Goal: Task Accomplishment & Management: Manage account settings

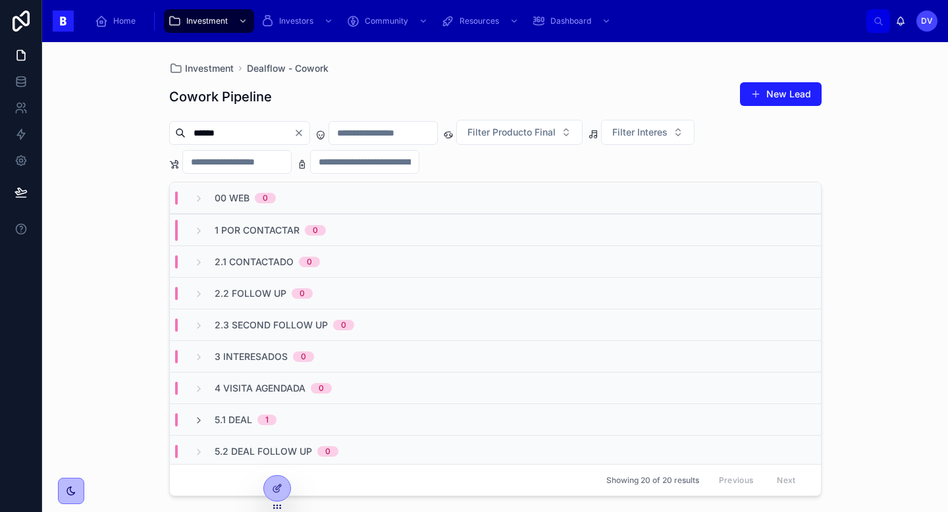
scroll to position [53, 0]
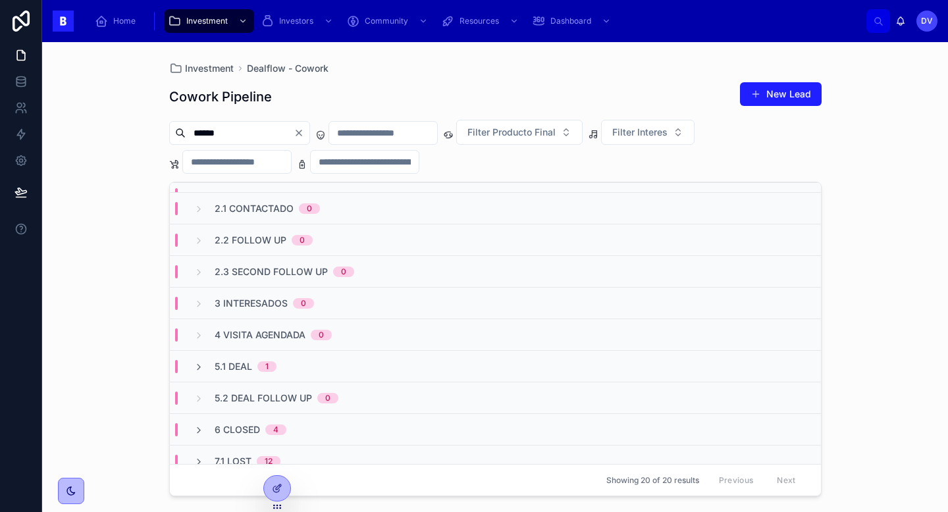
click at [304, 131] on icon "Clear" at bounding box center [299, 133] width 11 height 11
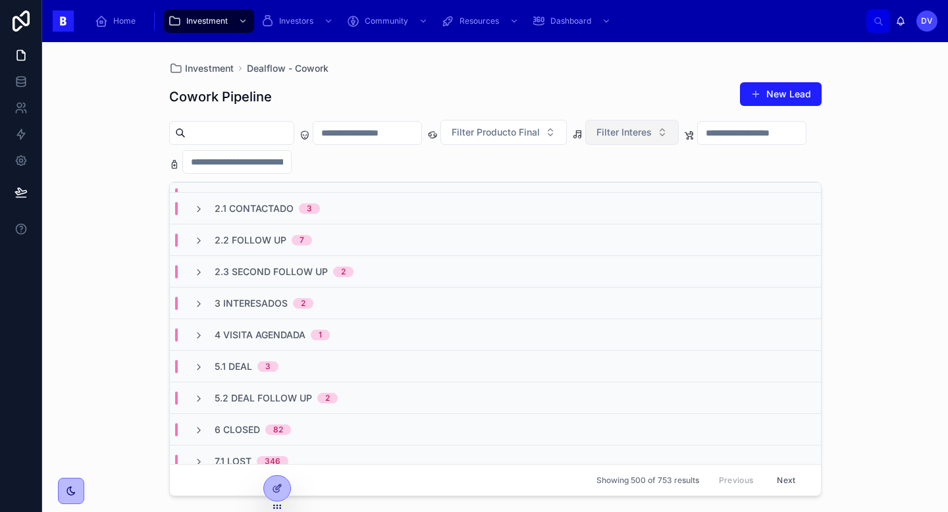
click at [652, 132] on span "Filter Interes" at bounding box center [623, 132] width 55 height 13
click at [648, 187] on div "Cowork" at bounding box center [656, 185] width 158 height 21
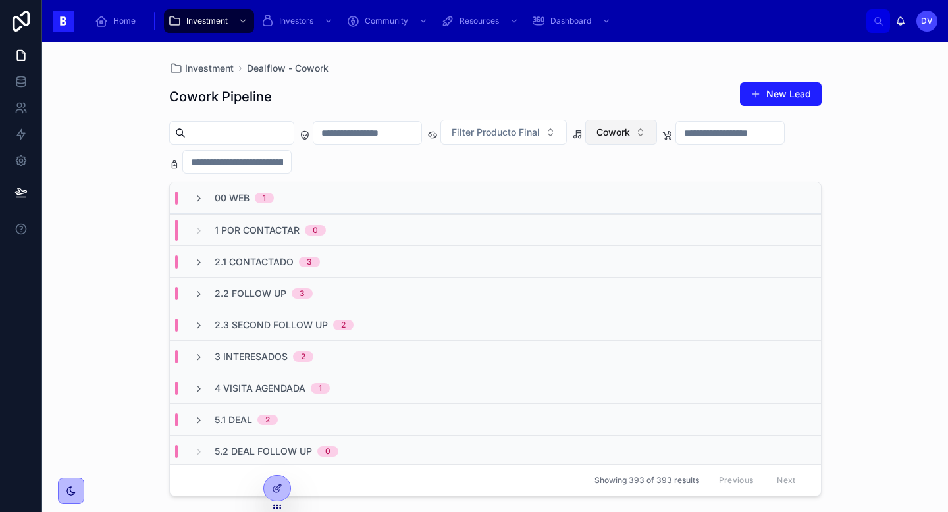
click at [657, 136] on button "Cowork" at bounding box center [621, 132] width 72 height 25
click at [628, 229] on div "Eventos" at bounding box center [646, 227] width 158 height 21
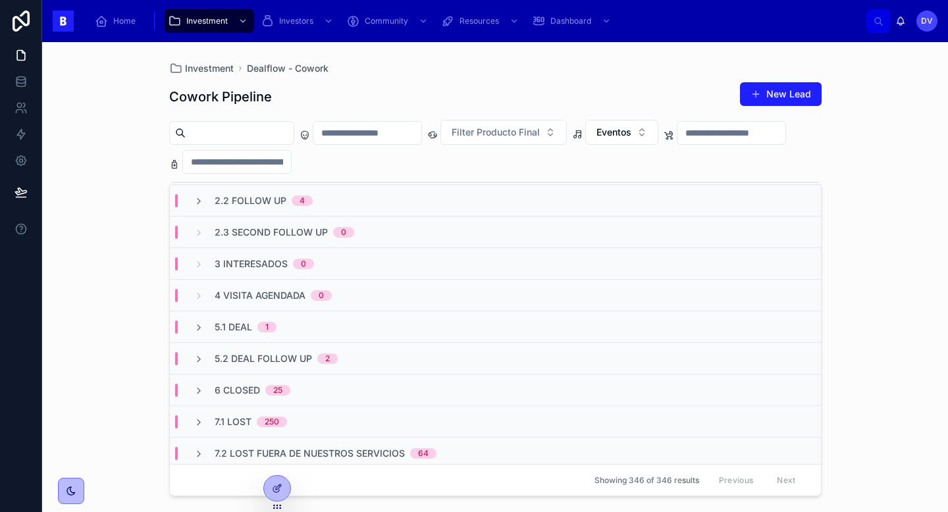
scroll to position [93, 0]
click at [390, 361] on div "5.2 Deal Follow Up 2" at bounding box center [495, 358] width 651 height 32
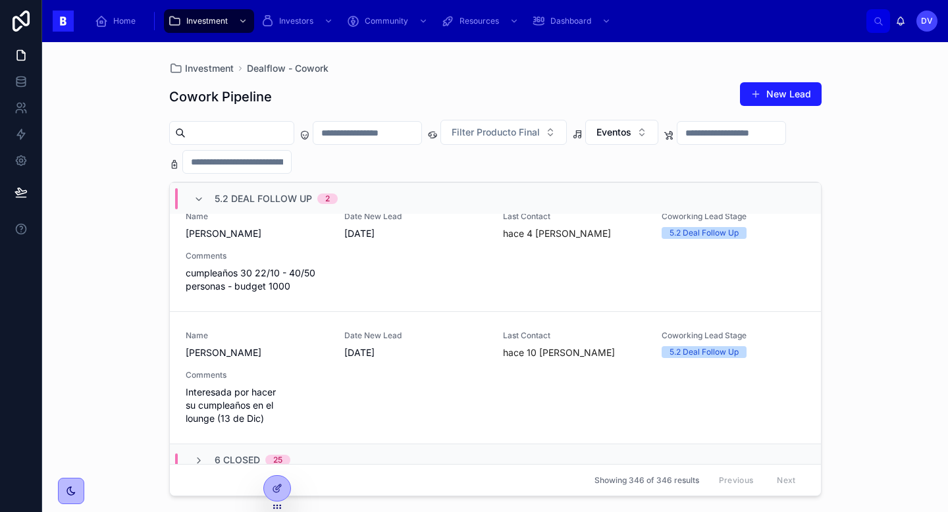
scroll to position [276, 0]
click at [401, 379] on div "Name [PERSON_NAME] Date New Lead [DATE] Last Contact hace 10 [PERSON_NAME] Cowo…" at bounding box center [496, 376] width 620 height 95
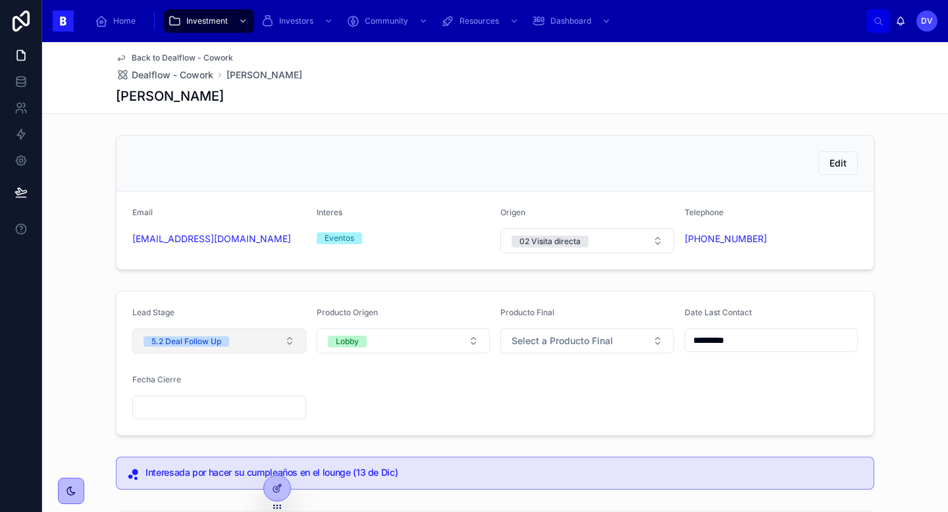
click at [295, 333] on button "5.2 Deal Follow Up" at bounding box center [219, 341] width 174 height 25
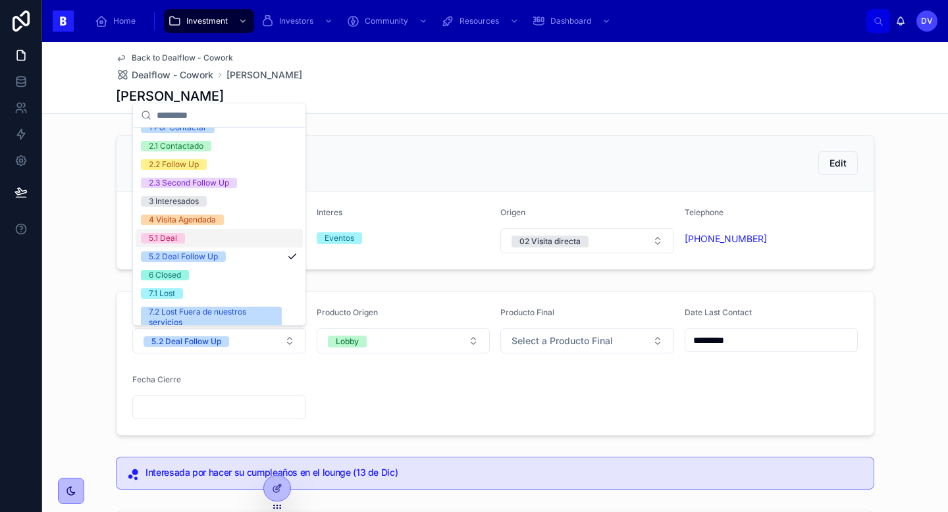
scroll to position [63, 0]
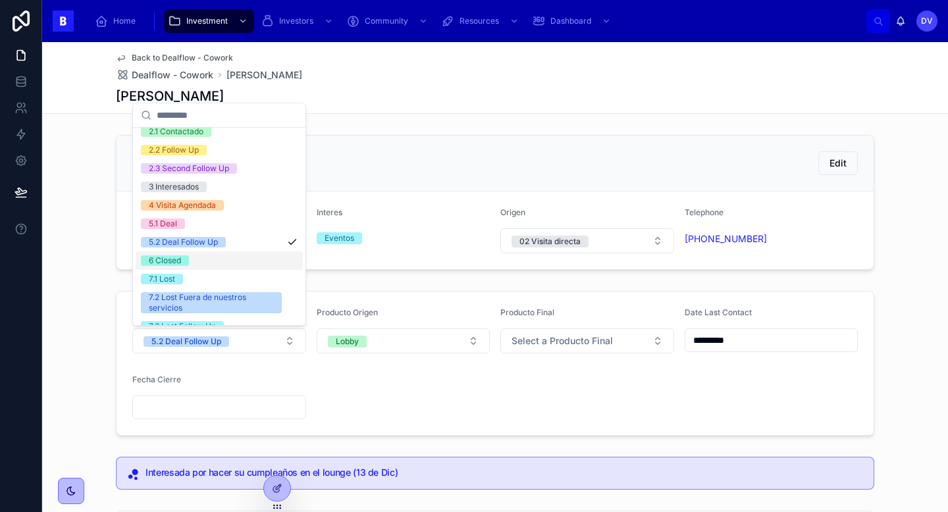
click at [787, 342] on input "*********" at bounding box center [771, 340] width 172 height 18
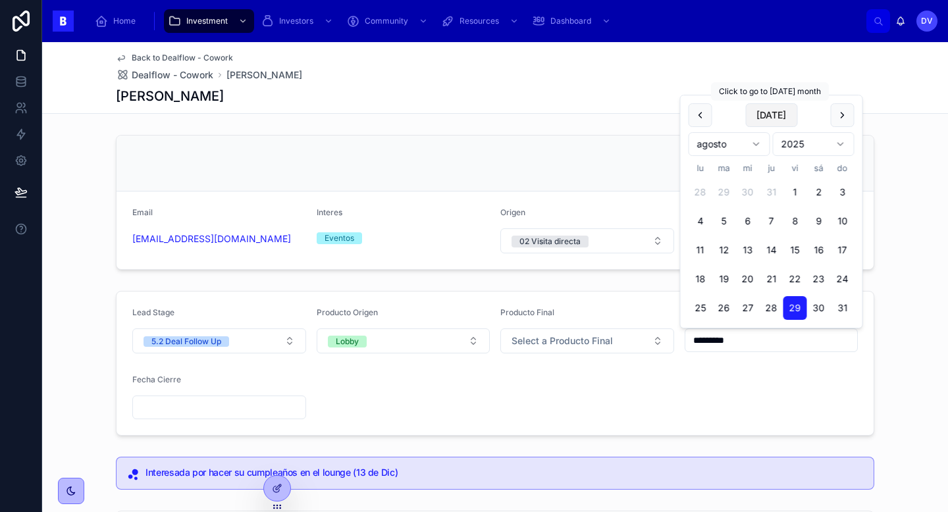
click at [785, 110] on button "[DATE]" at bounding box center [771, 115] width 52 height 24
click at [767, 117] on button "[DATE]" at bounding box center [771, 115] width 52 height 24
type input "********"
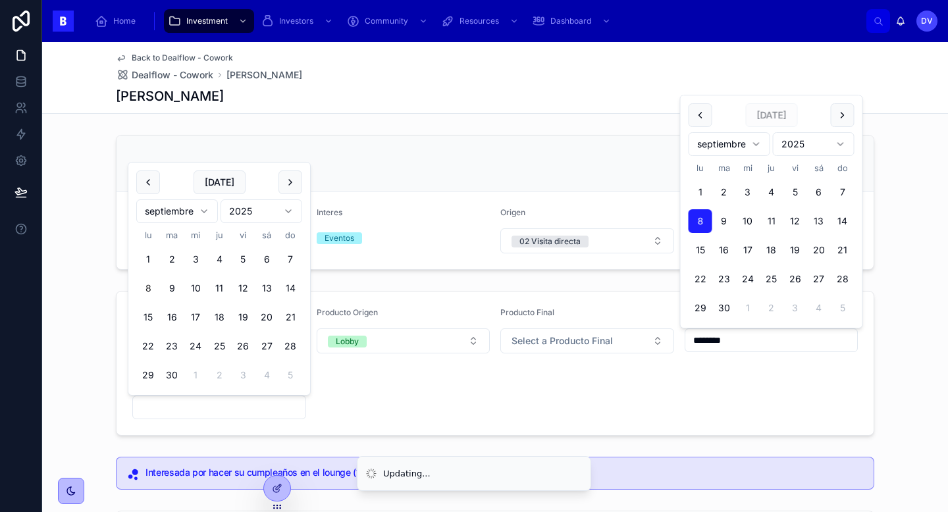
click at [237, 406] on input "text" at bounding box center [219, 407] width 172 height 18
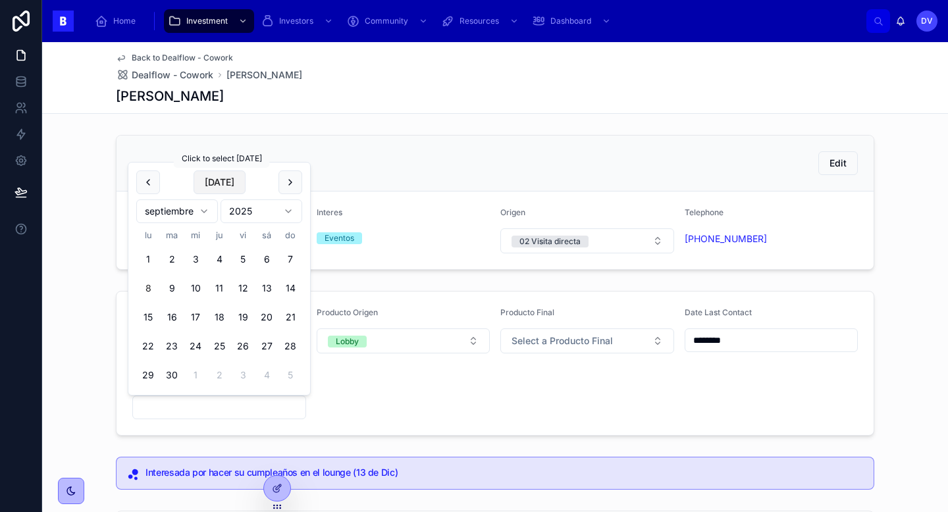
click at [219, 178] on button "[DATE]" at bounding box center [220, 183] width 52 height 24
type input "********"
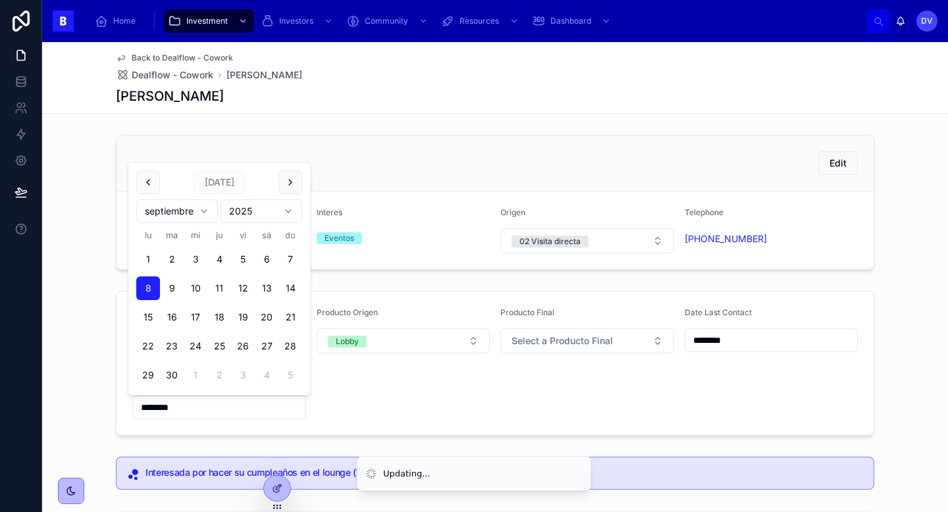
click at [363, 405] on form "Lead Stage 5.2 Deal Follow Up Producto Origen Lobby Producto Final Select a Pro…" at bounding box center [495, 364] width 757 height 144
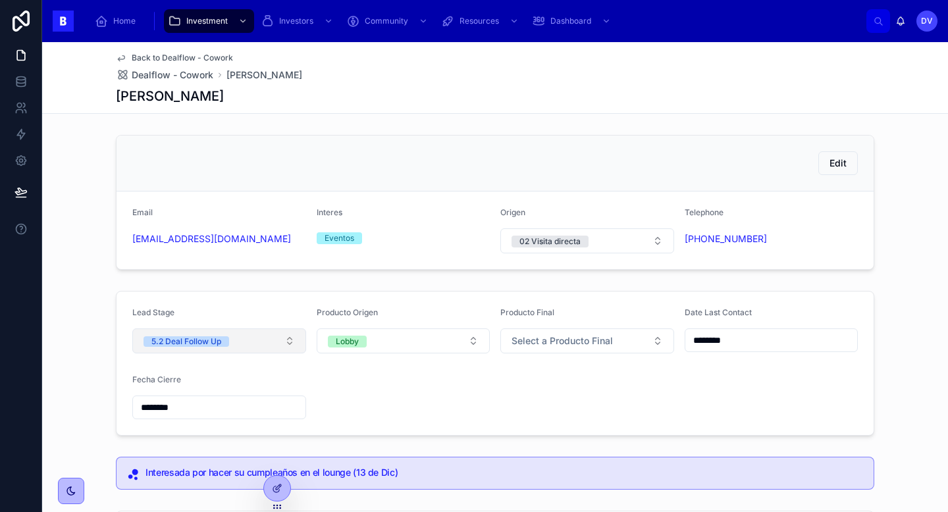
click at [292, 342] on button "5.2 Deal Follow Up" at bounding box center [219, 341] width 174 height 25
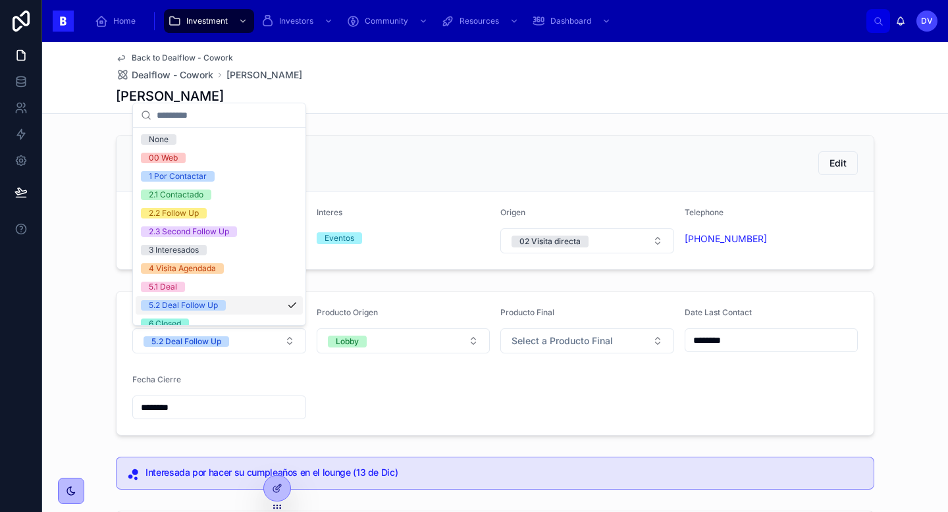
scroll to position [47, 0]
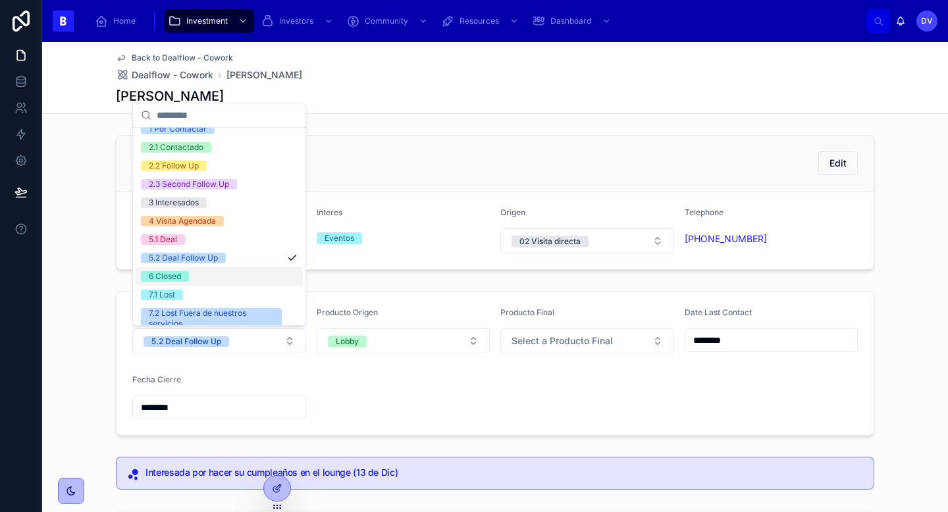
click at [246, 284] on div "6 Closed" at bounding box center [219, 276] width 167 height 18
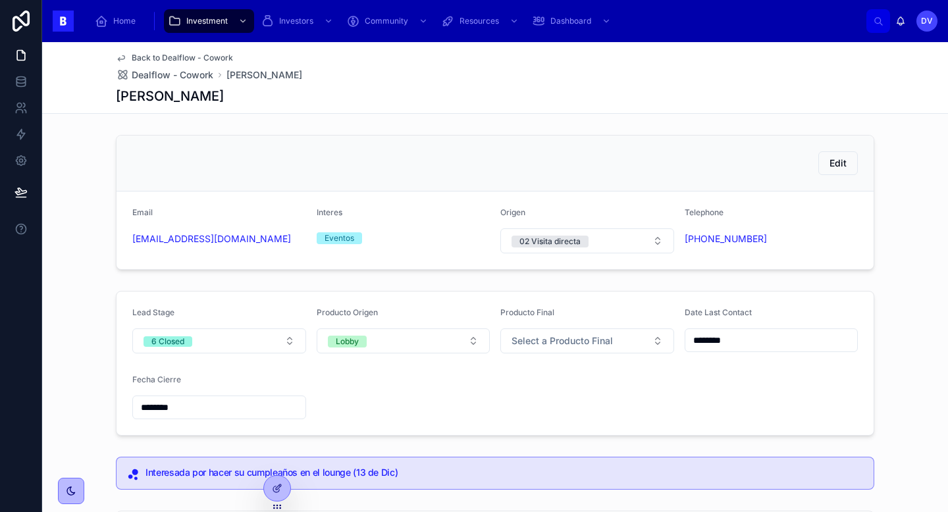
scroll to position [372, 0]
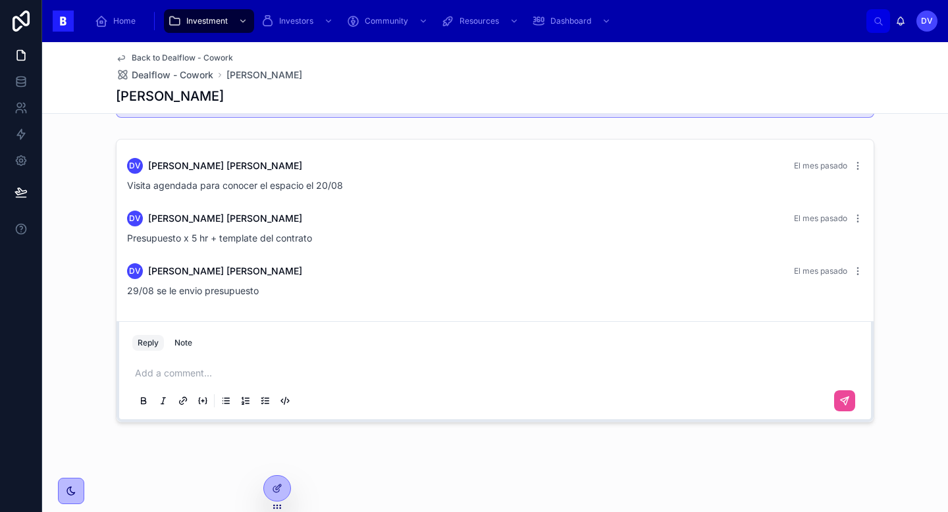
click at [194, 374] on p at bounding box center [498, 373] width 726 height 13
click at [849, 398] on icon at bounding box center [844, 401] width 11 height 11
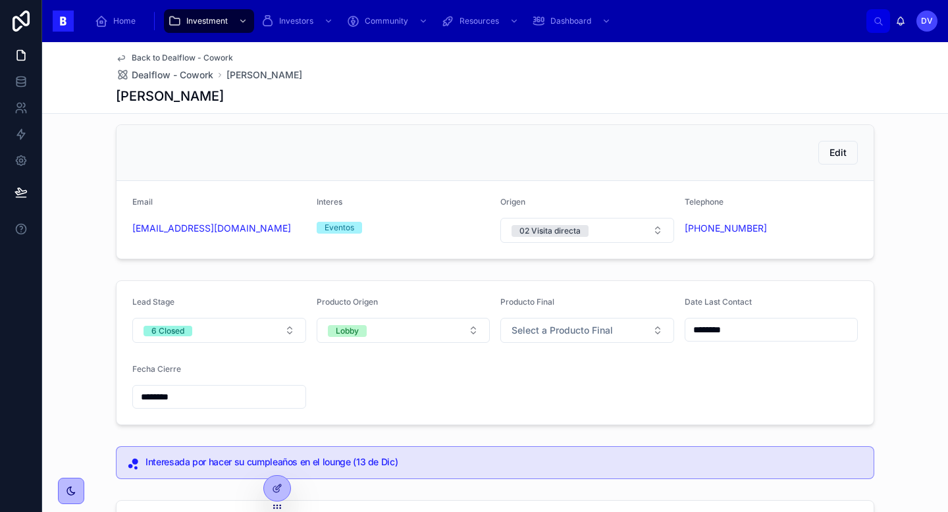
scroll to position [0, 0]
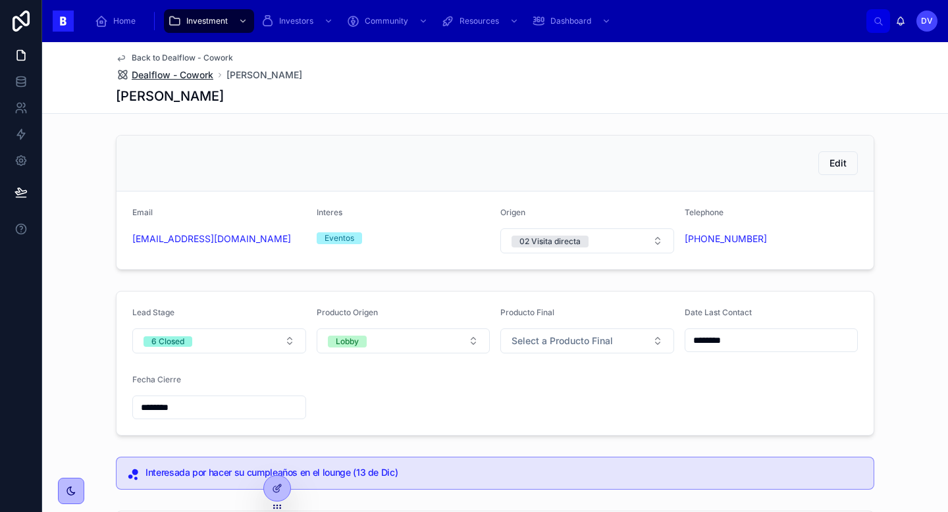
click at [196, 75] on span "Dealflow - Cowork" at bounding box center [173, 74] width 82 height 13
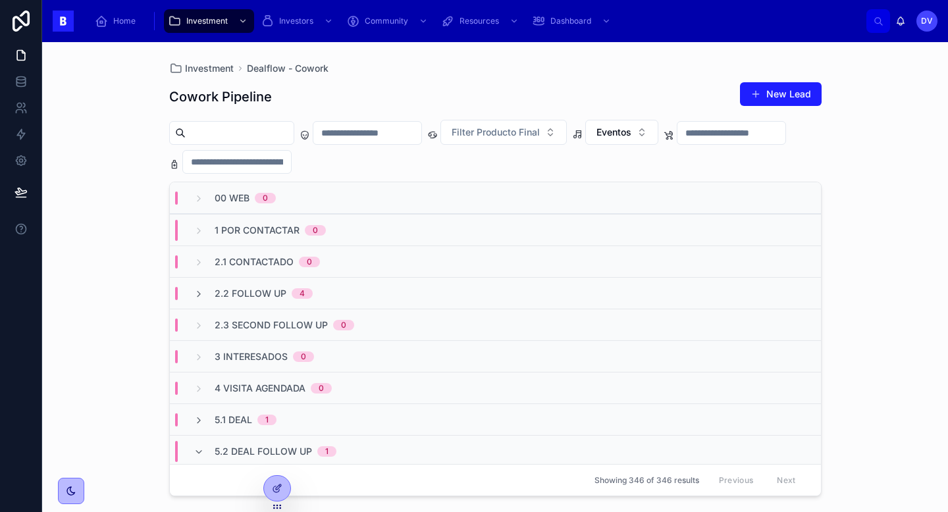
click at [340, 294] on div "2.2 Follow Up 4" at bounding box center [495, 293] width 651 height 32
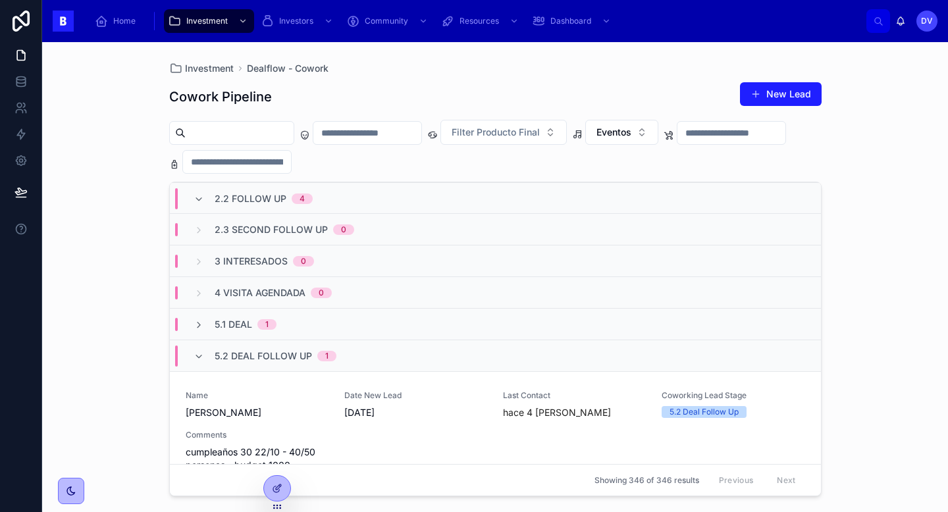
scroll to position [563, 0]
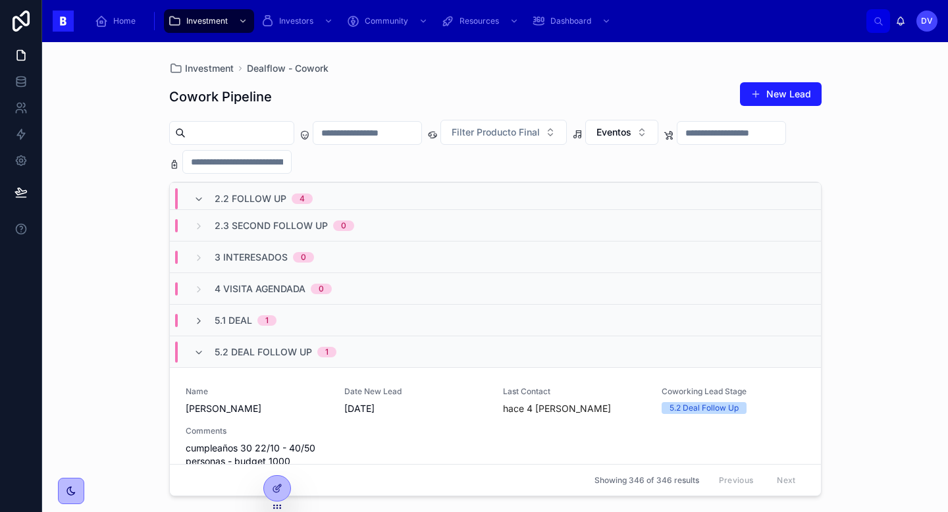
click at [290, 357] on span "5.2 Deal Follow Up" at bounding box center [263, 352] width 97 height 13
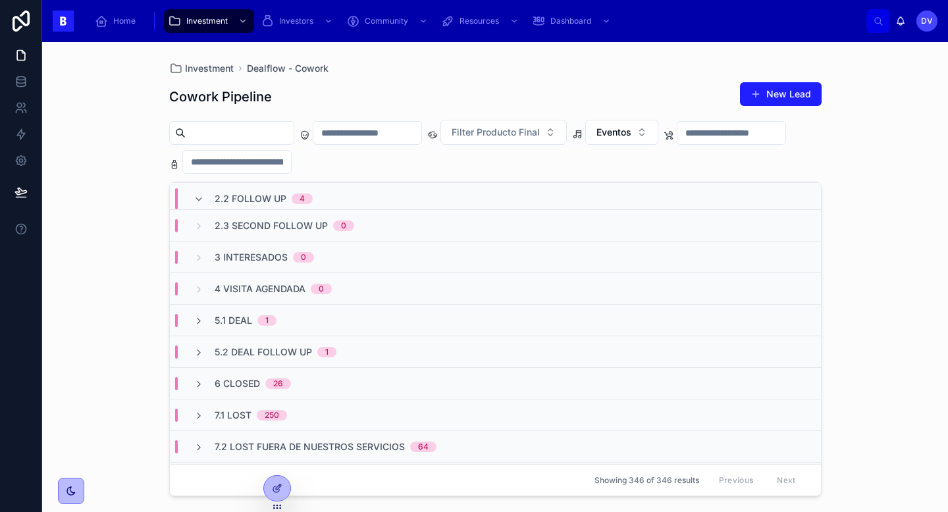
click at [275, 327] on div "5.1 Deal 1" at bounding box center [246, 320] width 62 height 13
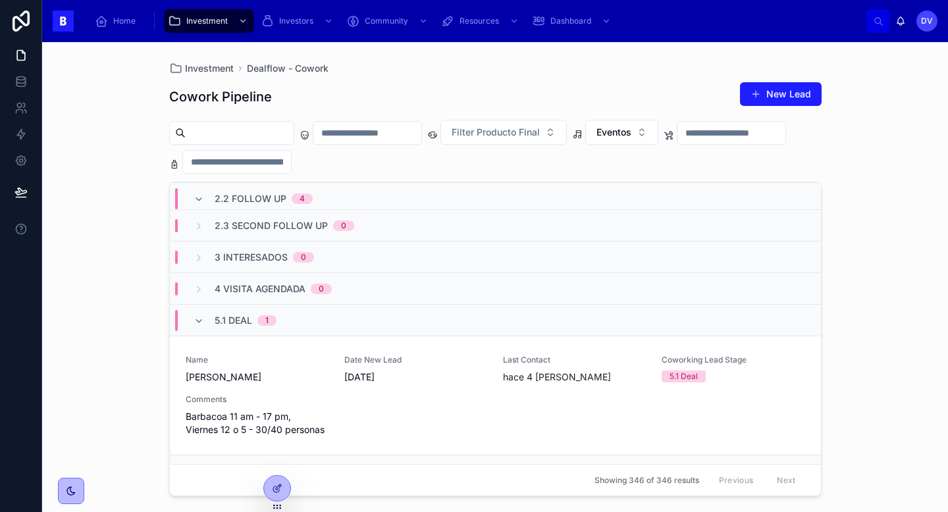
click at [251, 329] on div "5.1 Deal 1" at bounding box center [246, 320] width 62 height 21
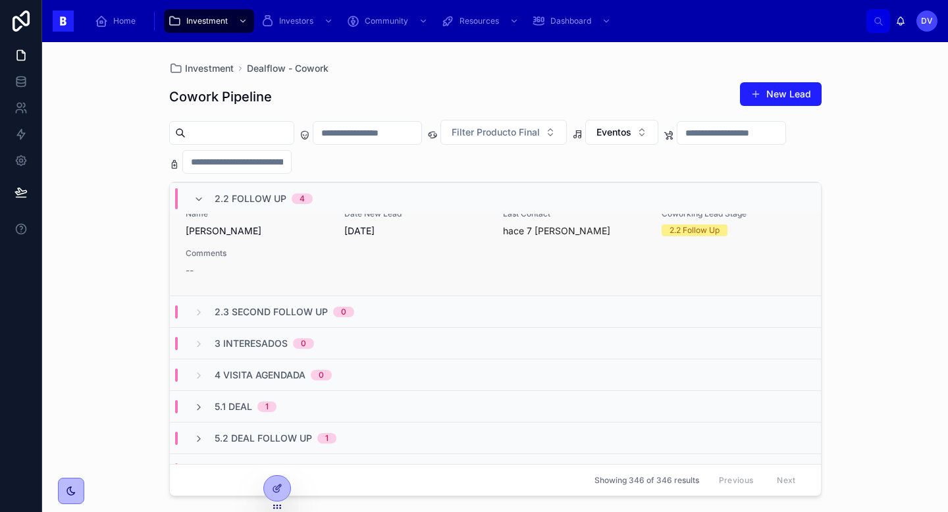
scroll to position [475, 0]
click at [236, 197] on span "2.2 Follow Up" at bounding box center [251, 198] width 72 height 13
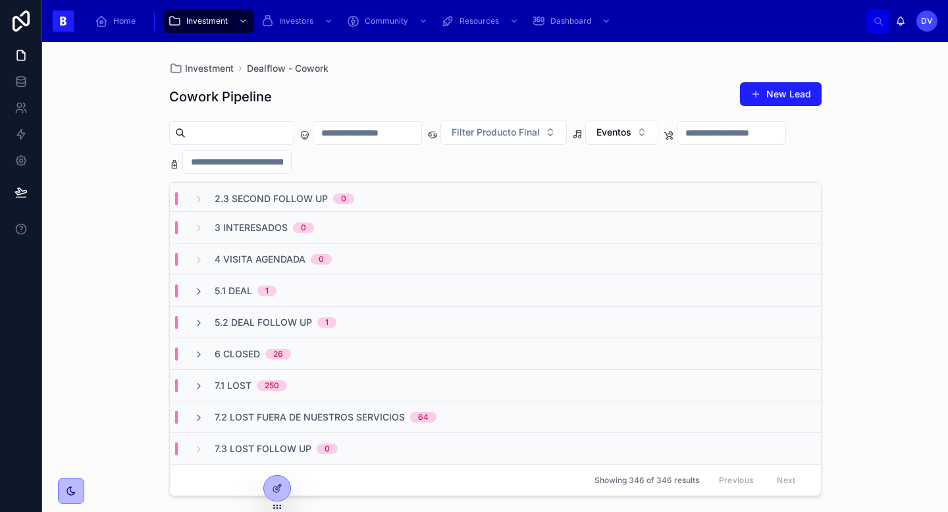
click at [264, 322] on span "5.2 Deal Follow Up" at bounding box center [263, 322] width 97 height 13
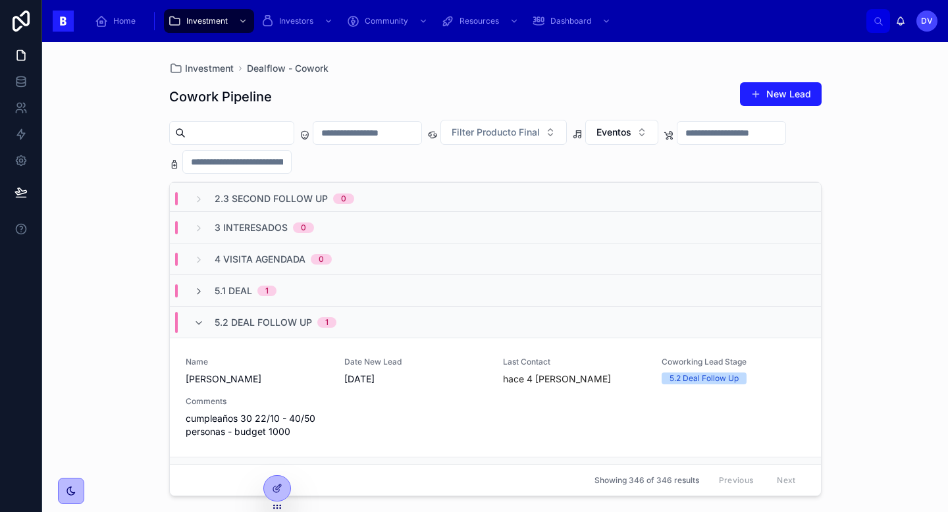
click at [242, 296] on span "5.1 Deal" at bounding box center [234, 290] width 38 height 13
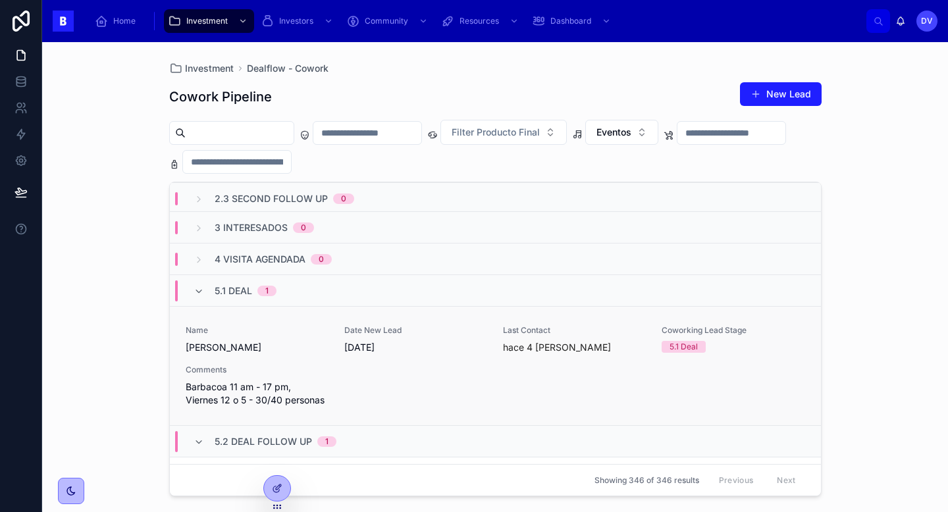
click at [311, 350] on span "[PERSON_NAME]" at bounding box center [257, 347] width 143 height 13
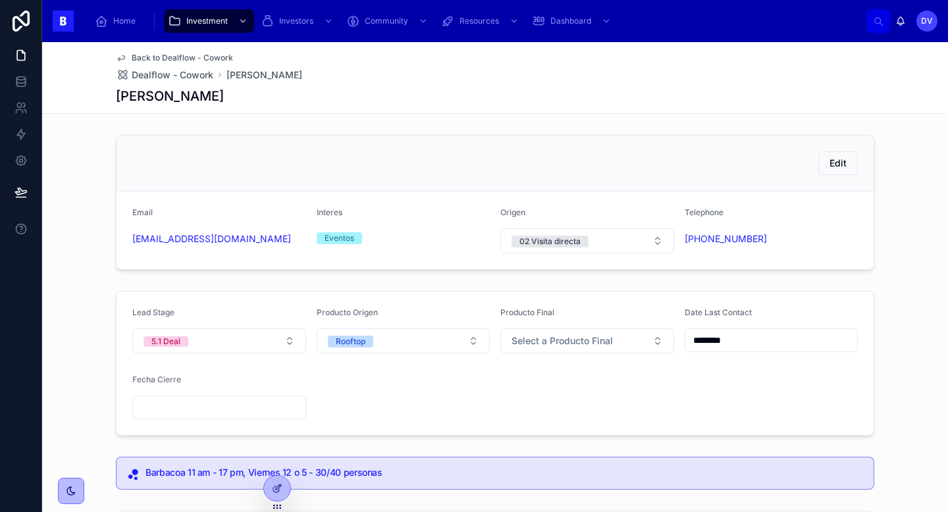
click at [771, 340] on input "********" at bounding box center [771, 340] width 172 height 18
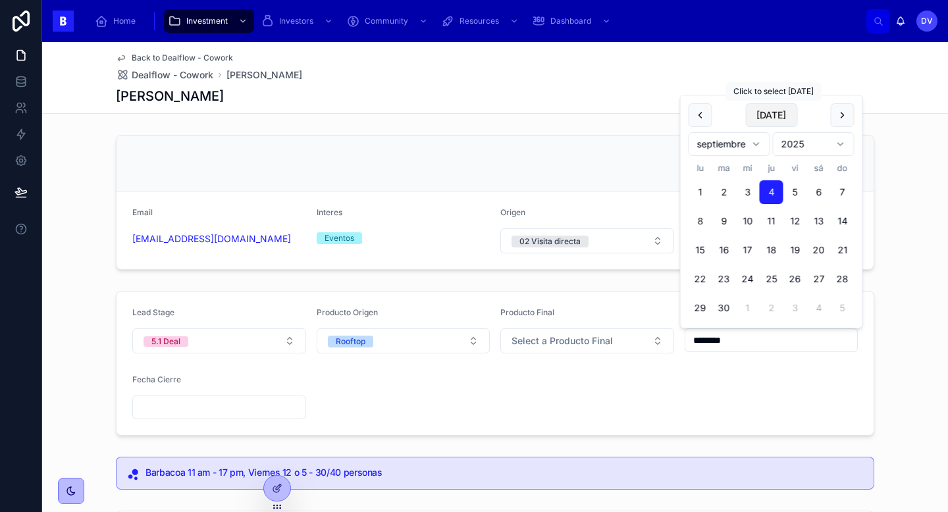
click at [773, 119] on button "[DATE]" at bounding box center [771, 115] width 52 height 24
type input "********"
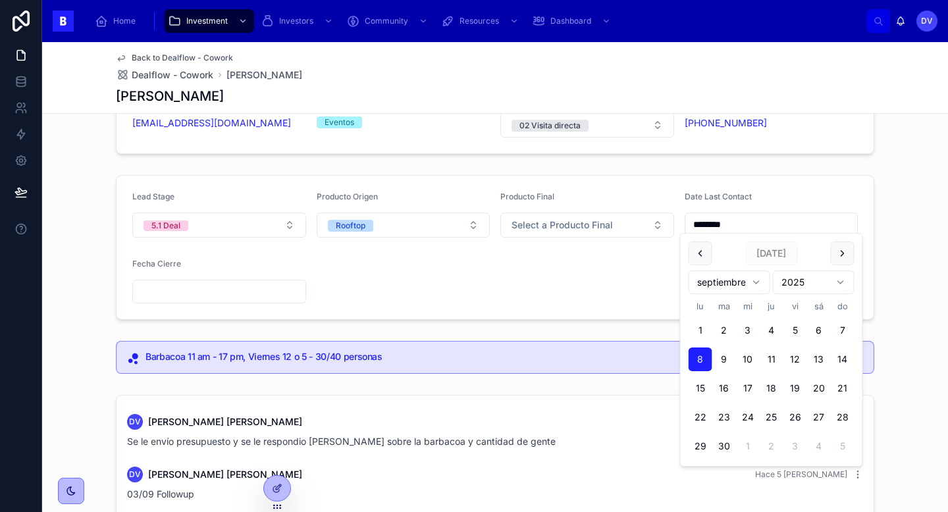
scroll to position [117, 0]
click at [289, 223] on button "5.1 Deal" at bounding box center [219, 224] width 174 height 25
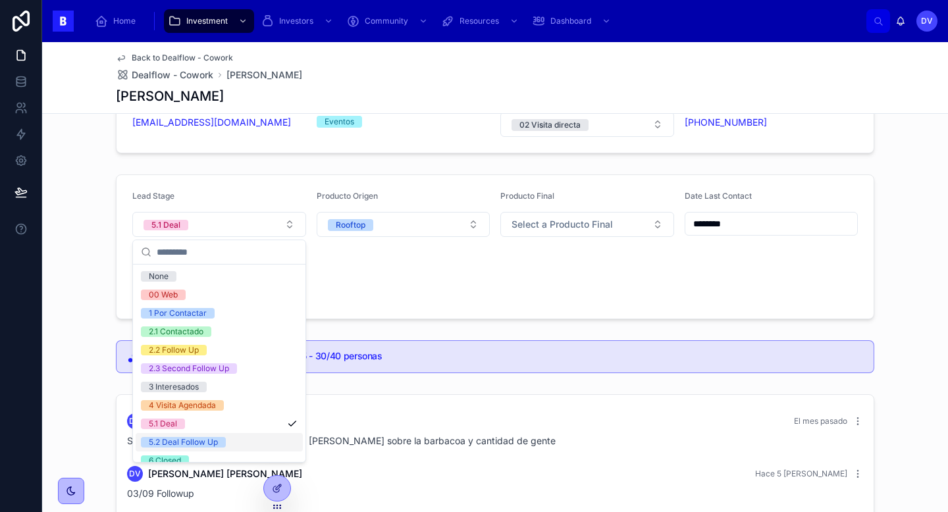
click at [265, 444] on div "5.2 Deal Follow Up" at bounding box center [219, 442] width 167 height 18
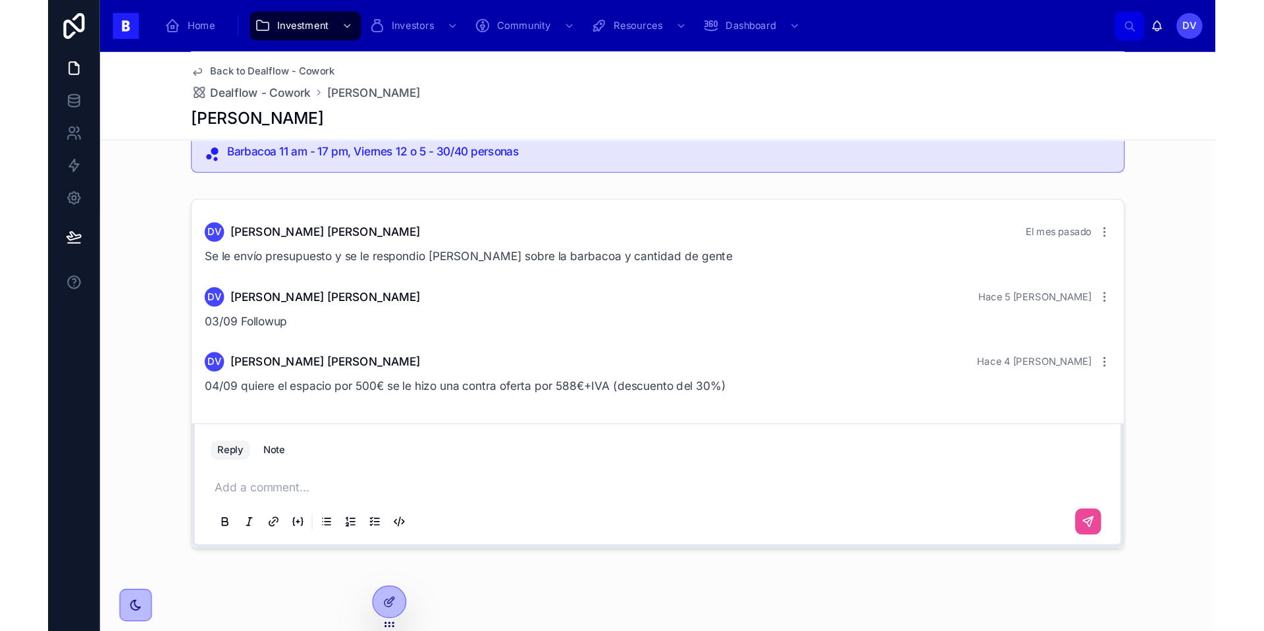
scroll to position [354, 0]
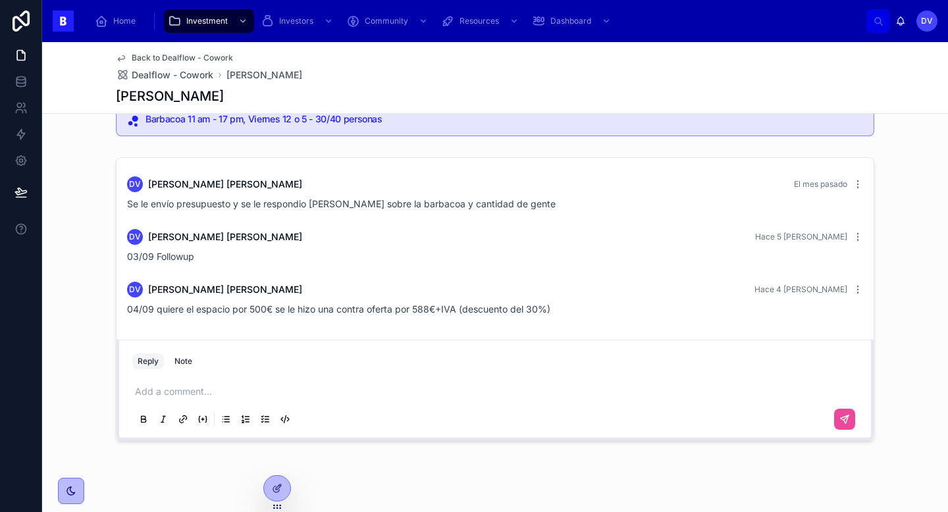
click at [179, 396] on p at bounding box center [498, 391] width 726 height 13
click at [848, 423] on icon at bounding box center [844, 419] width 11 height 11
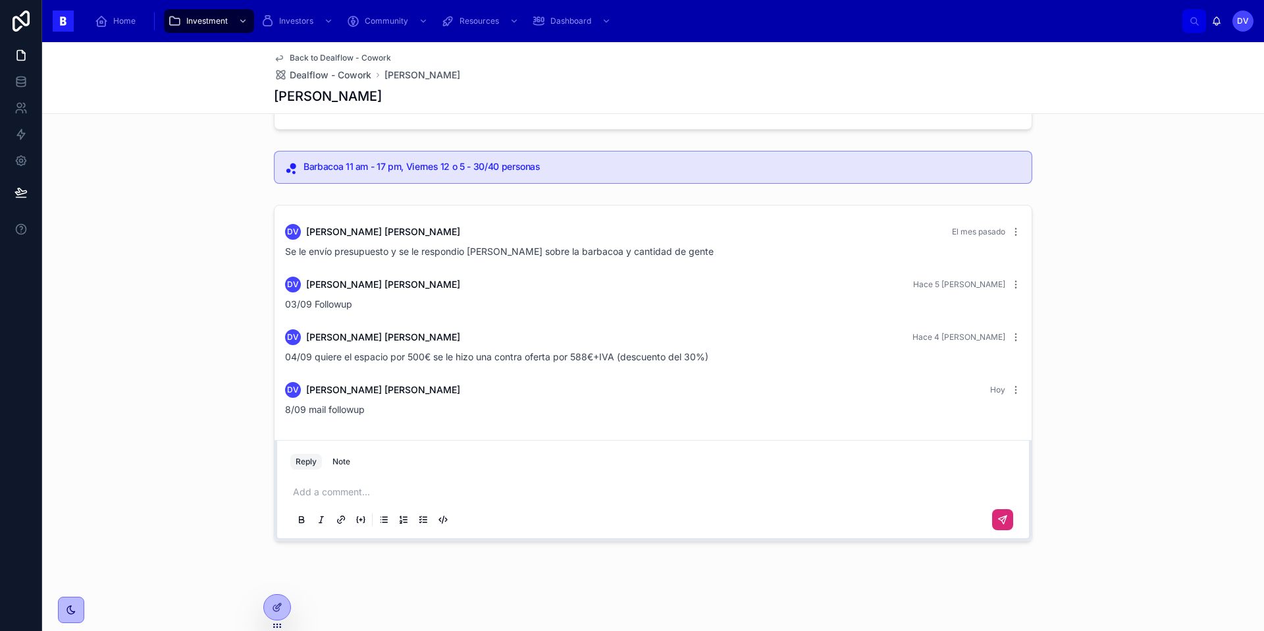
scroll to position [0, 0]
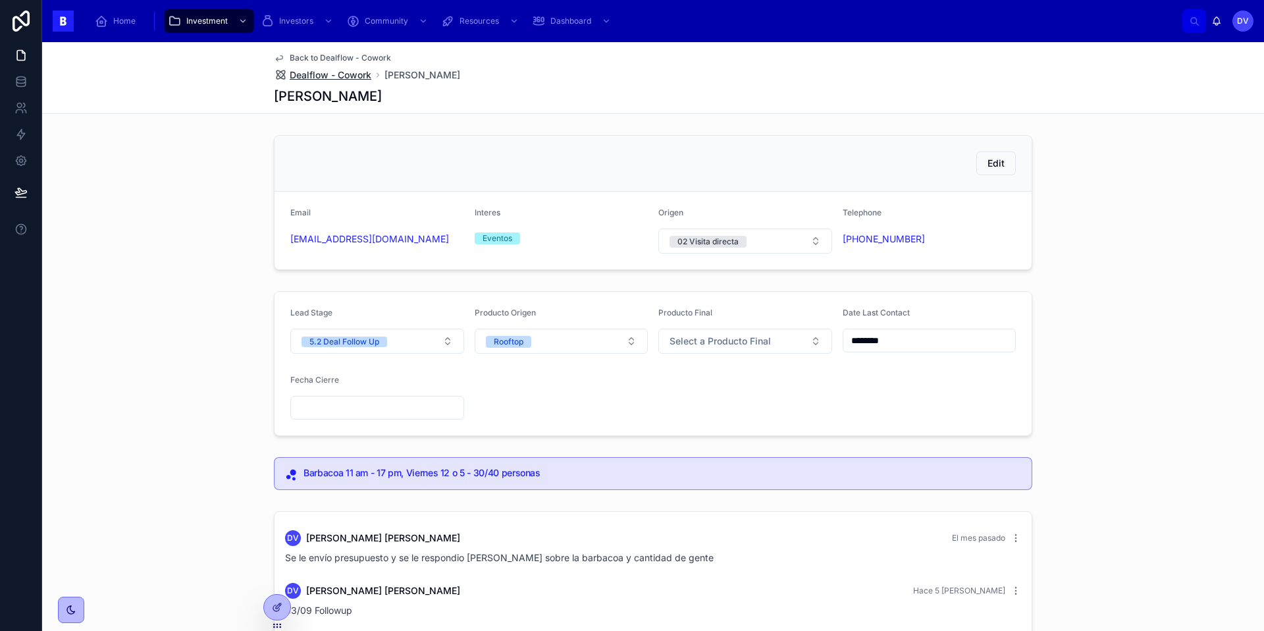
click at [359, 77] on span "Dealflow - Cowork" at bounding box center [331, 74] width 82 height 13
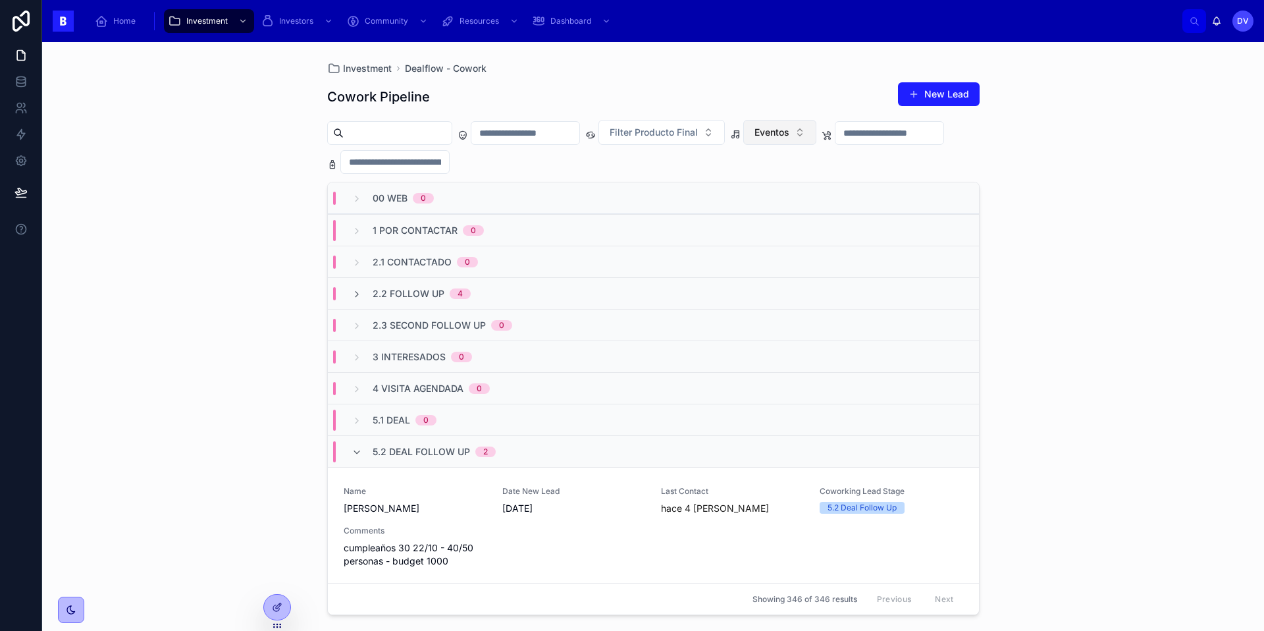
click at [816, 136] on button "Eventos" at bounding box center [779, 132] width 73 height 25
click at [799, 212] on div "Cowork" at bounding box center [814, 206] width 158 height 21
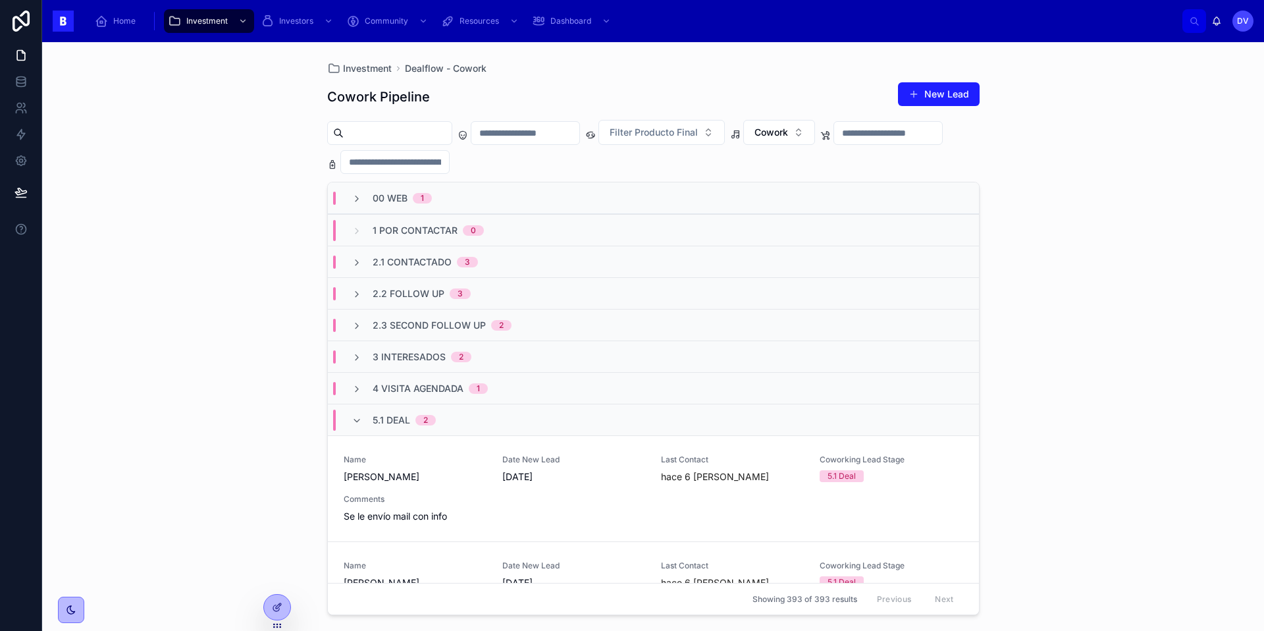
click at [388, 425] on span "5.1 Deal" at bounding box center [392, 419] width 38 height 13
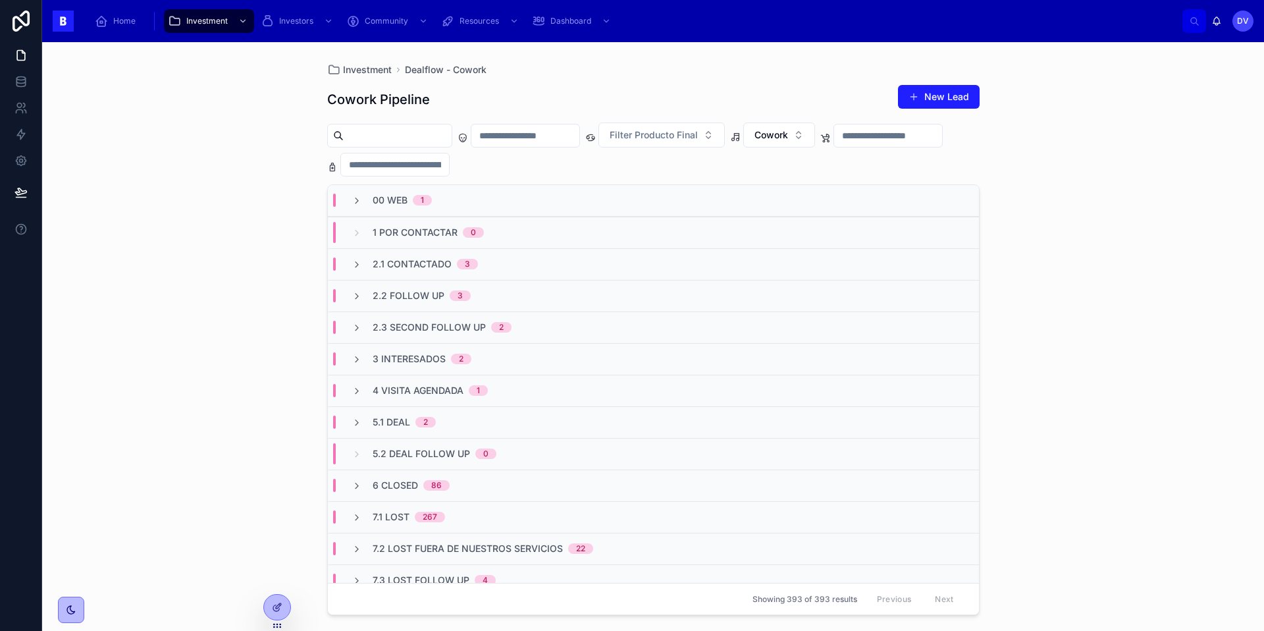
click at [408, 423] on span "5.1 Deal" at bounding box center [392, 421] width 38 height 13
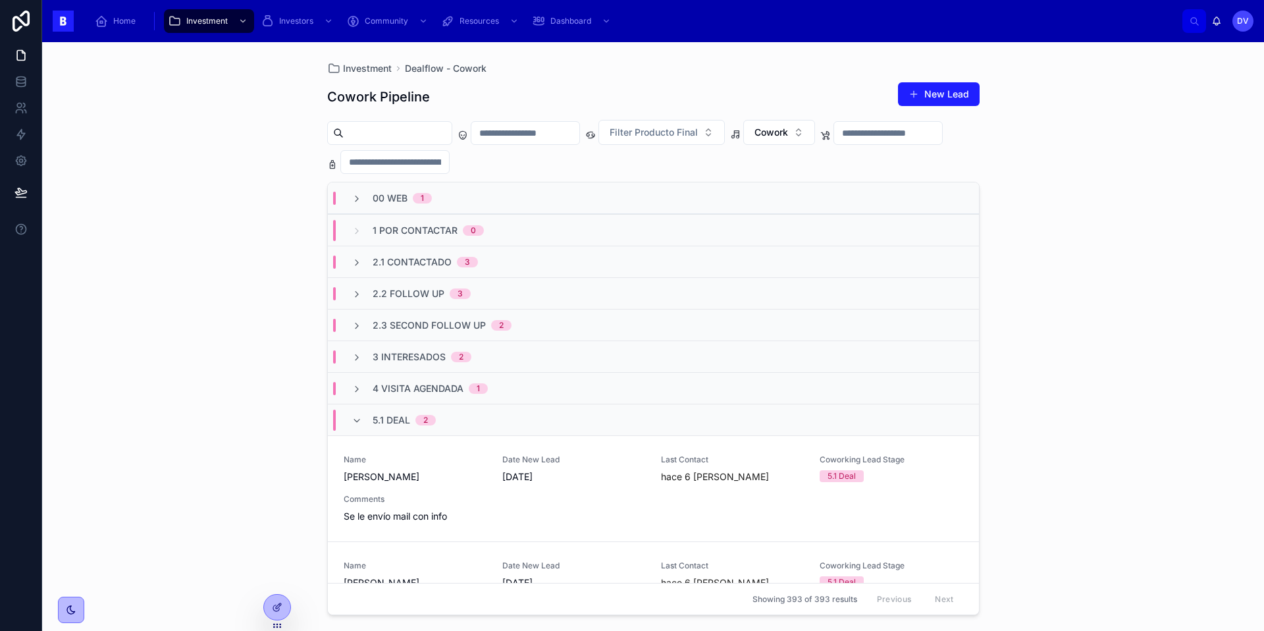
click at [389, 421] on span "5.1 Deal" at bounding box center [392, 419] width 38 height 13
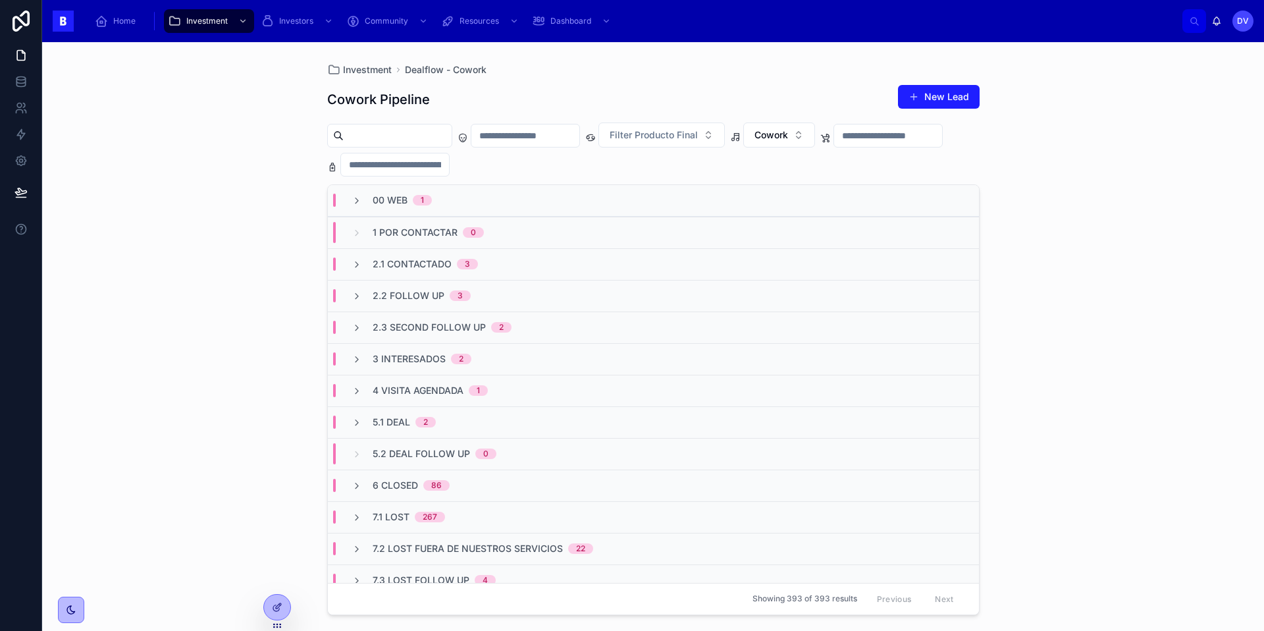
click at [373, 138] on input "text" at bounding box center [398, 135] width 108 height 18
type input "*****"
click at [440, 388] on span "4 Visita Agendada" at bounding box center [418, 390] width 91 height 13
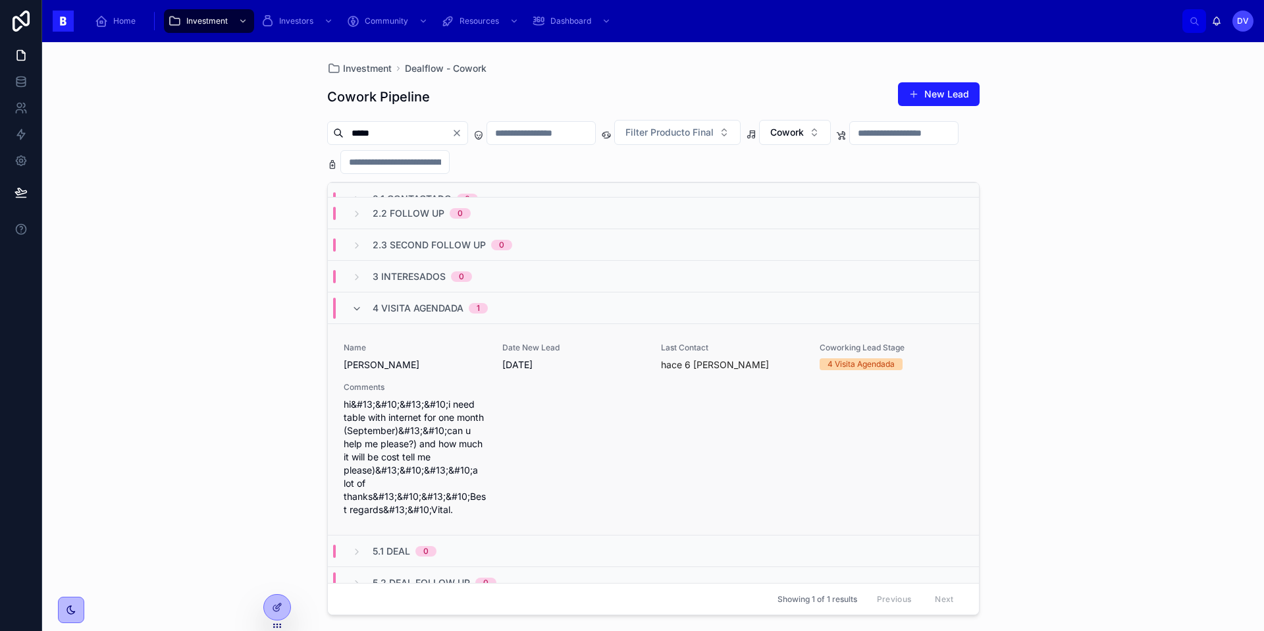
scroll to position [84, 0]
click at [500, 458] on div "Name [PERSON_NAME] Date New Lead [DATE] Last Contact hace 6 [PERSON_NAME] Cowor…" at bounding box center [654, 426] width 620 height 174
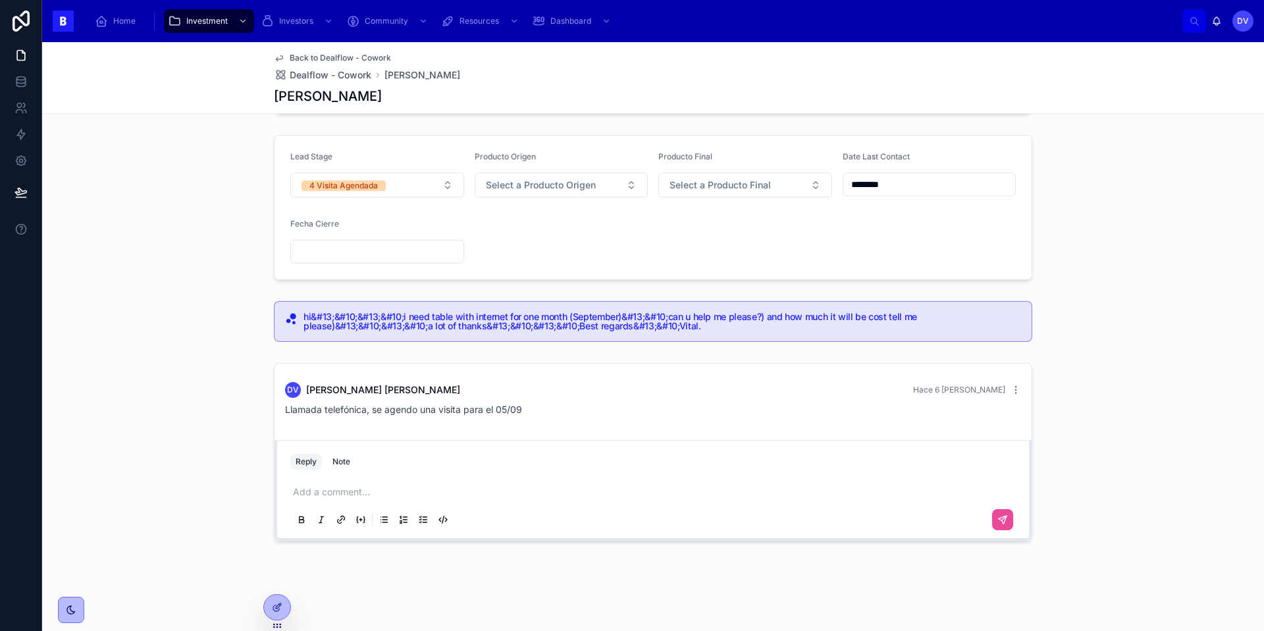
scroll to position [156, 0]
click at [304, 490] on p at bounding box center [656, 491] width 726 height 13
click at [947, 512] on button at bounding box center [1002, 519] width 21 height 21
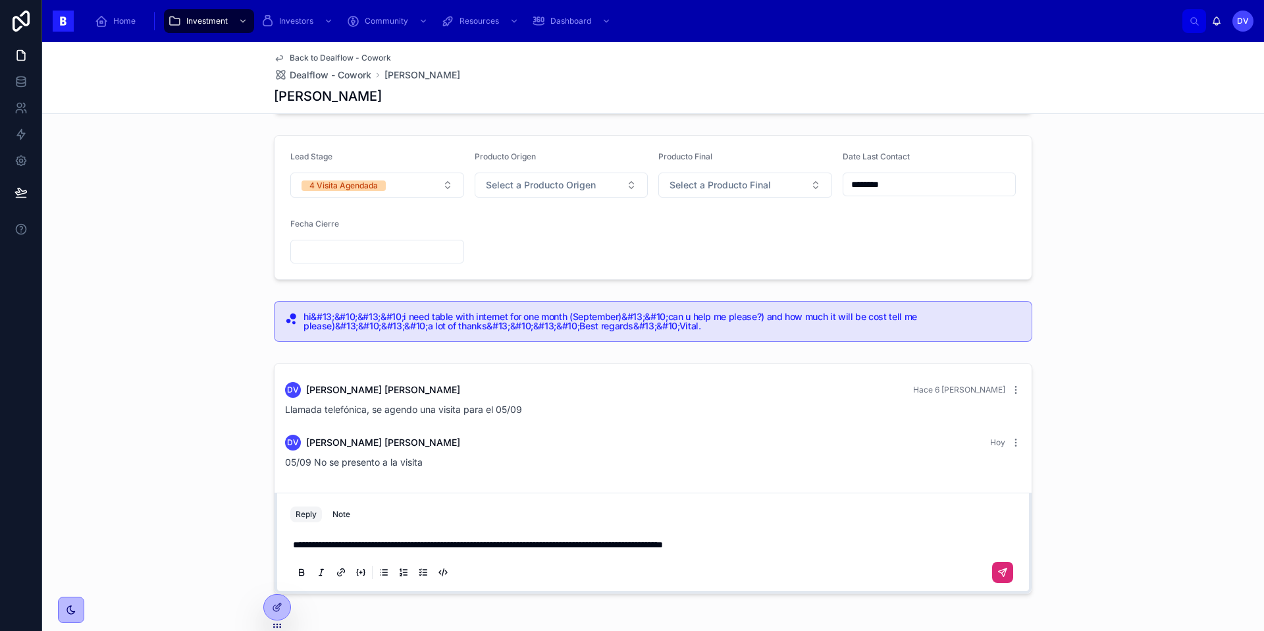
click at [947, 512] on button at bounding box center [1002, 572] width 21 height 21
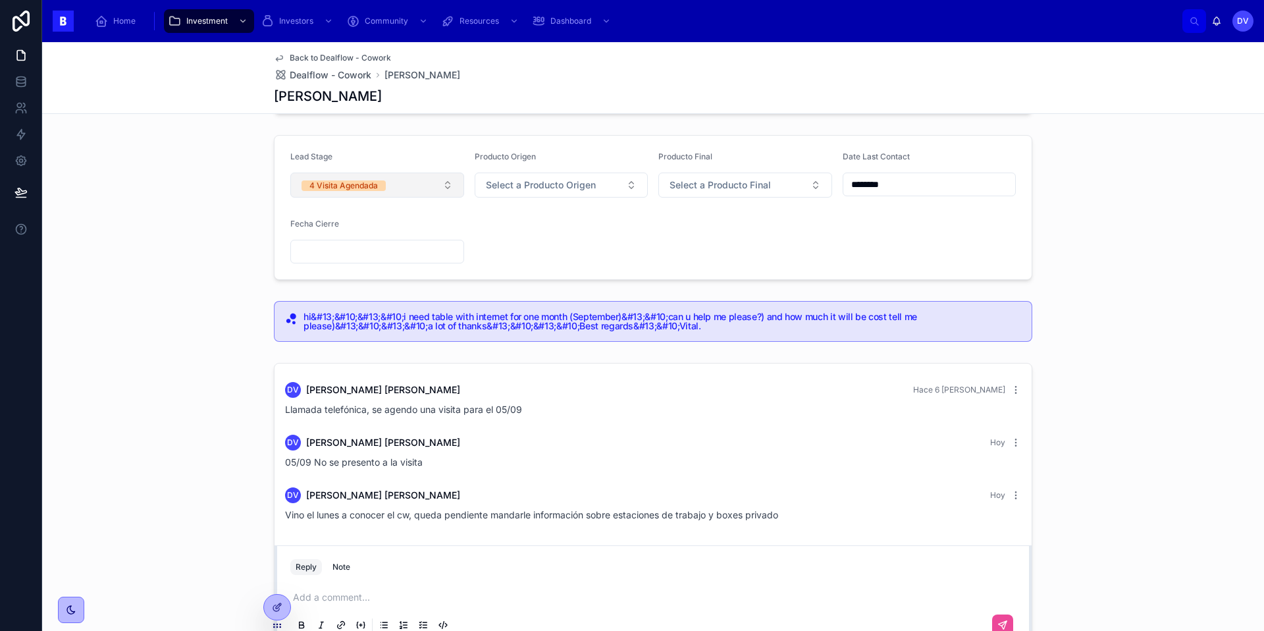
click at [446, 190] on button "4 Visita Agendada" at bounding box center [377, 184] width 174 height 25
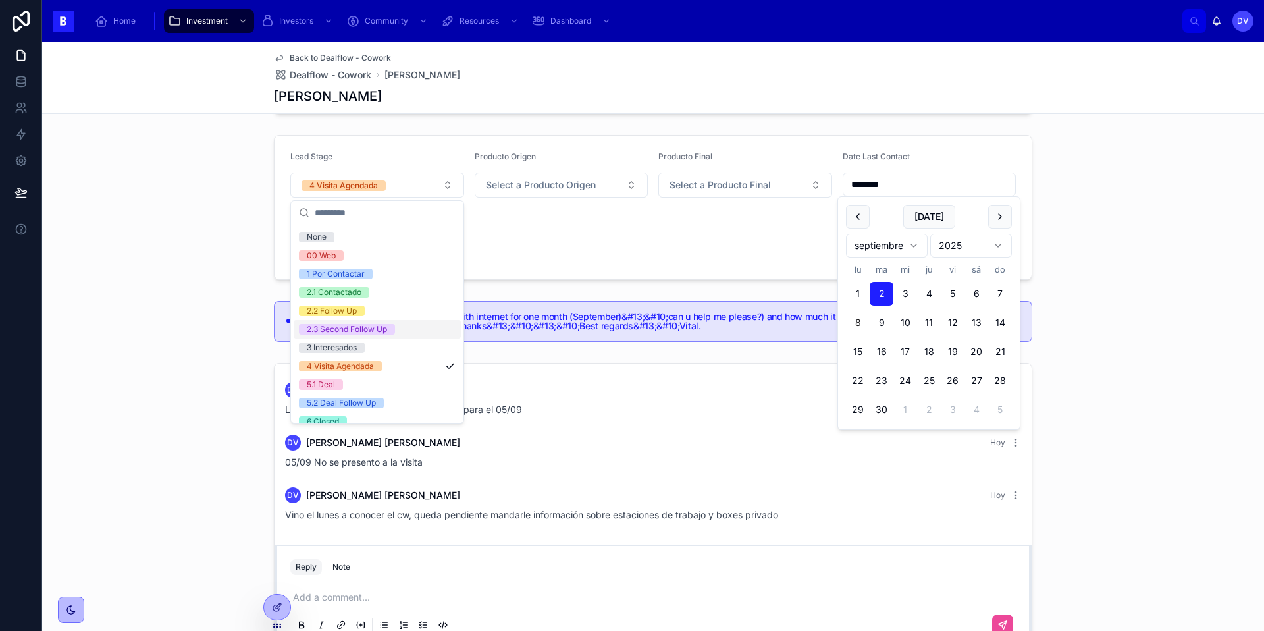
click at [930, 184] on input "********" at bounding box center [929, 184] width 172 height 18
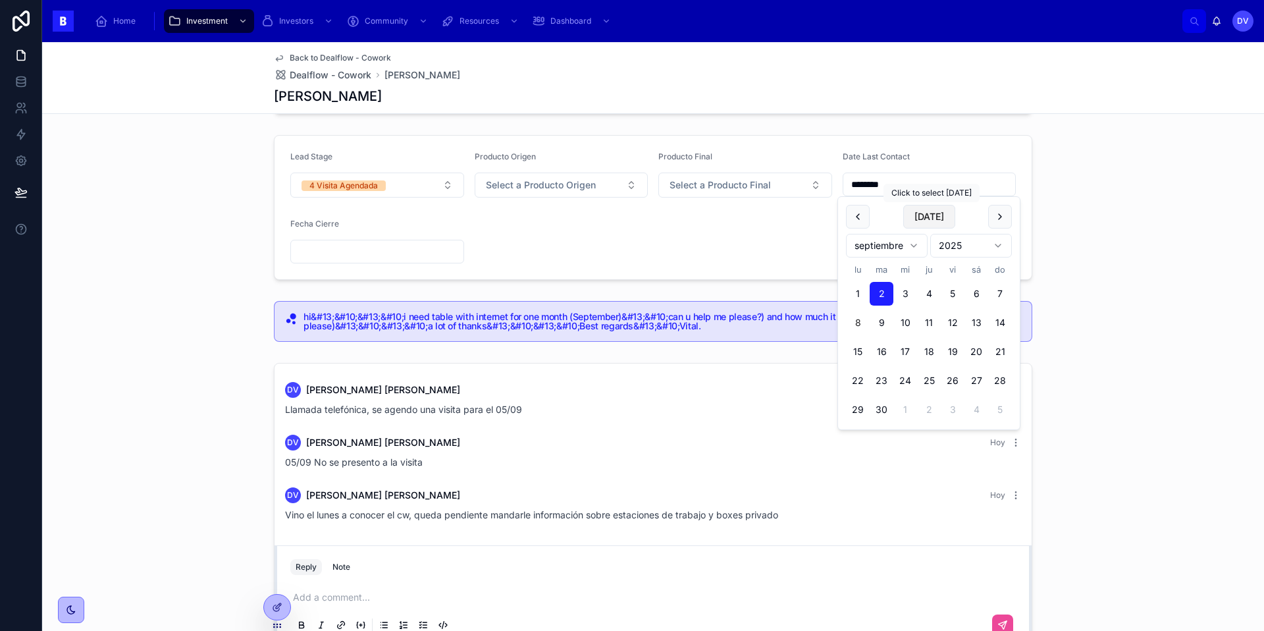
click at [931, 219] on button "[DATE]" at bounding box center [929, 217] width 52 height 24
type input "********"
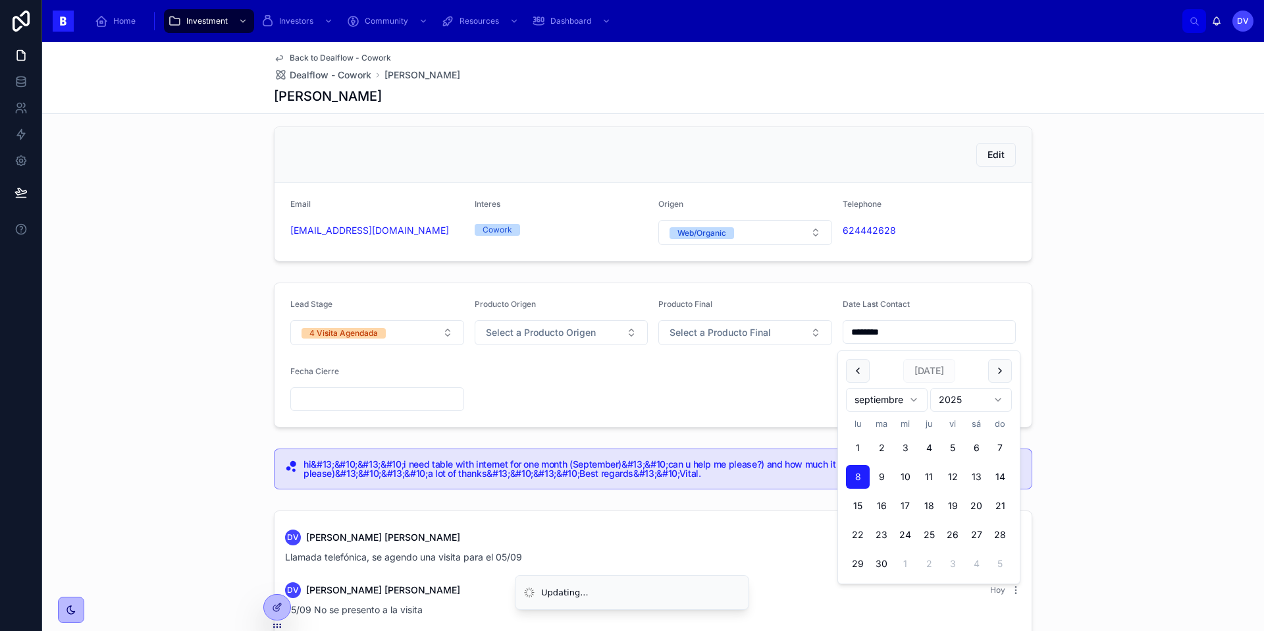
scroll to position [0, 0]
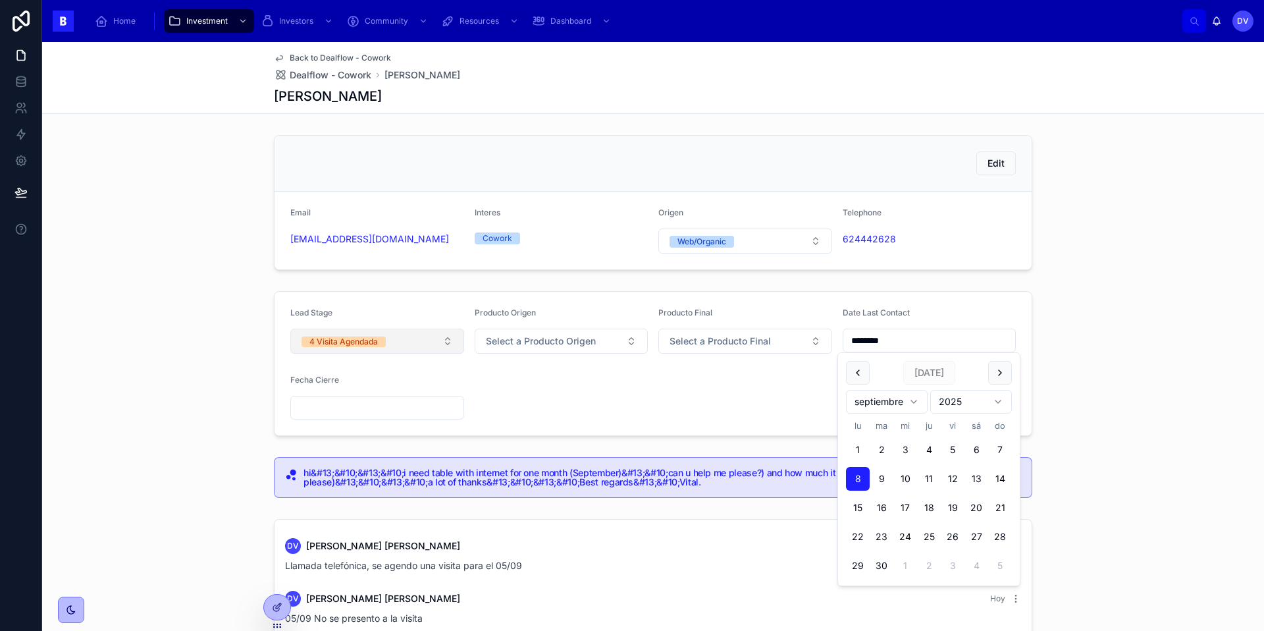
click at [431, 346] on button "4 Visita Agendada" at bounding box center [377, 341] width 174 height 25
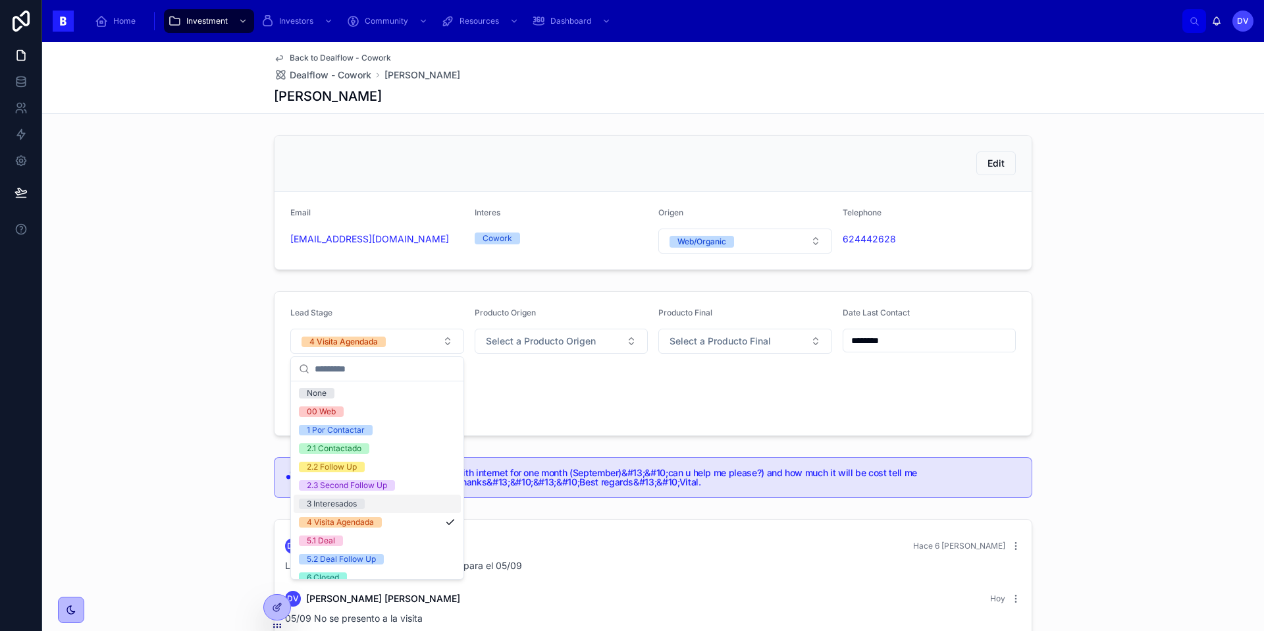
click at [360, 510] on div "3 Interesados" at bounding box center [377, 503] width 167 height 18
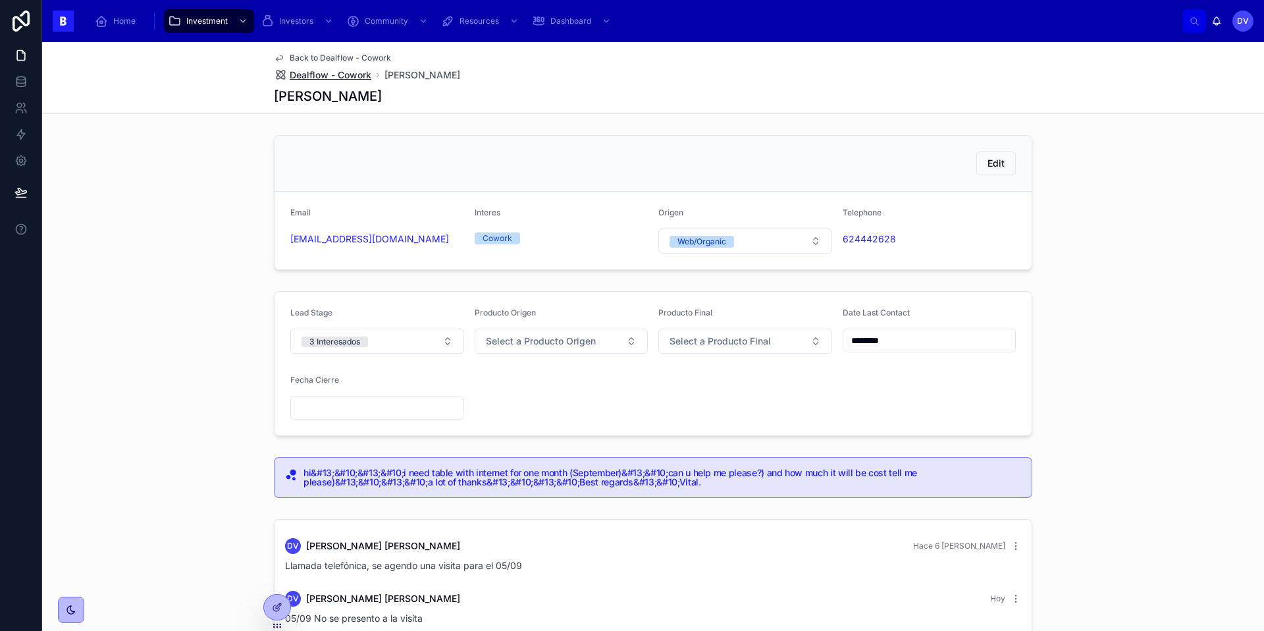
click at [346, 78] on span "Dealflow - Cowork" at bounding box center [331, 74] width 82 height 13
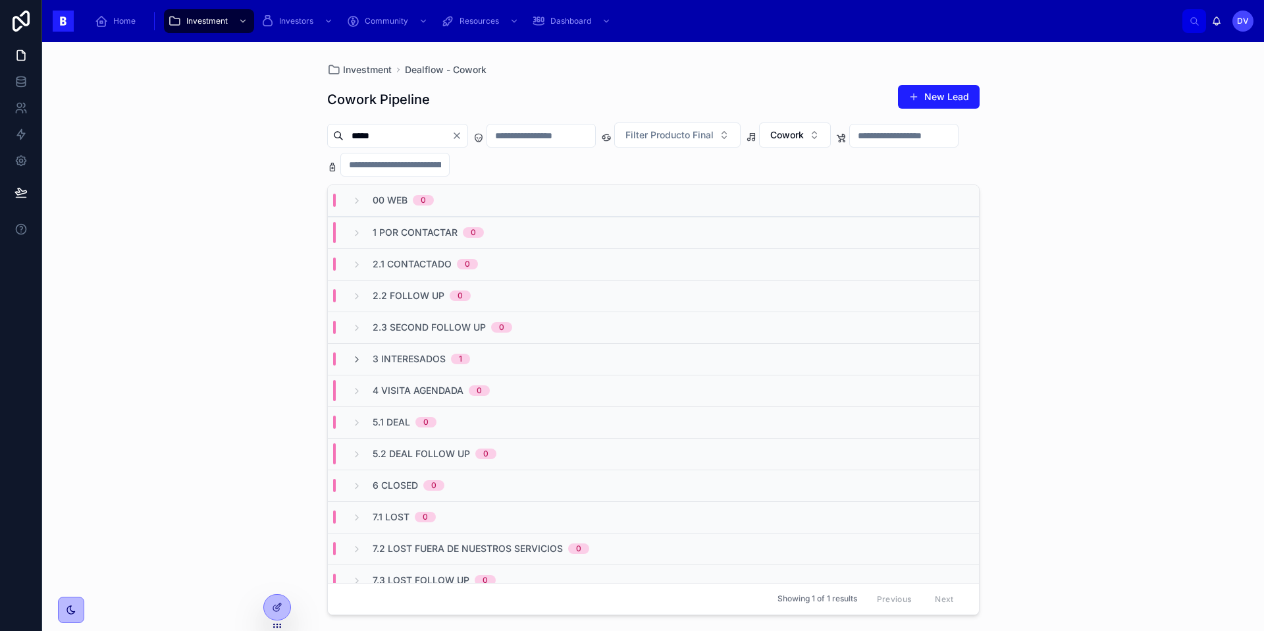
click at [462, 135] on icon "Clear" at bounding box center [457, 135] width 11 height 11
click at [398, 204] on span "00 Web" at bounding box center [390, 200] width 35 height 13
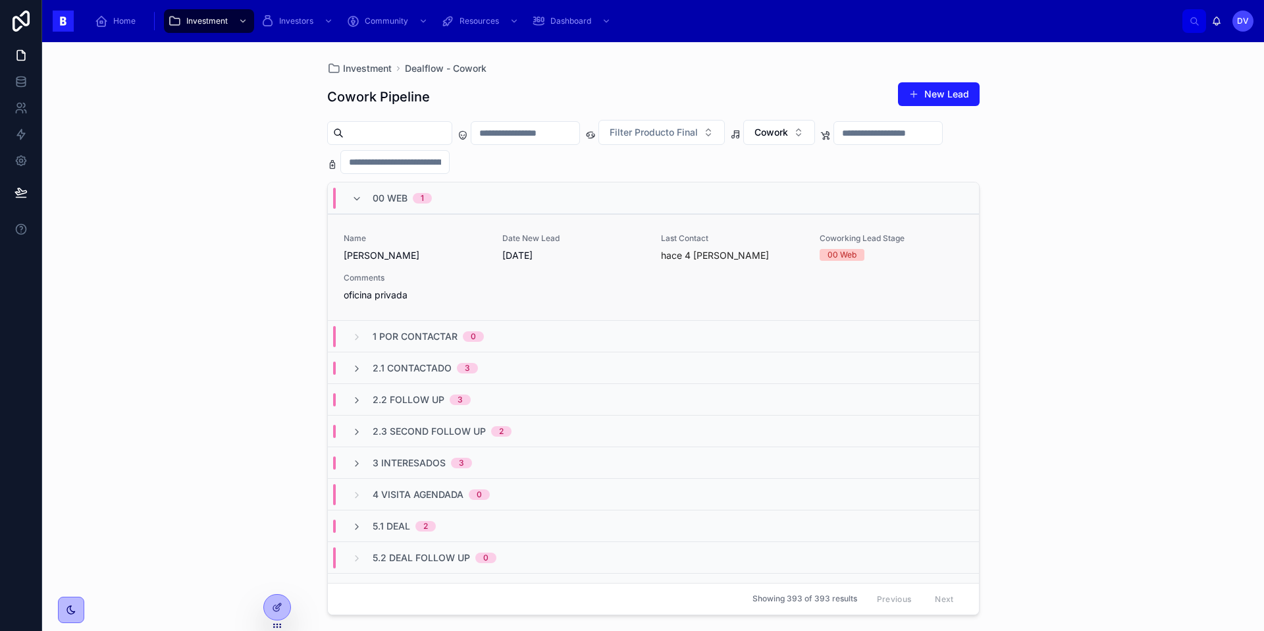
click at [452, 282] on span "Comments" at bounding box center [415, 278] width 143 height 11
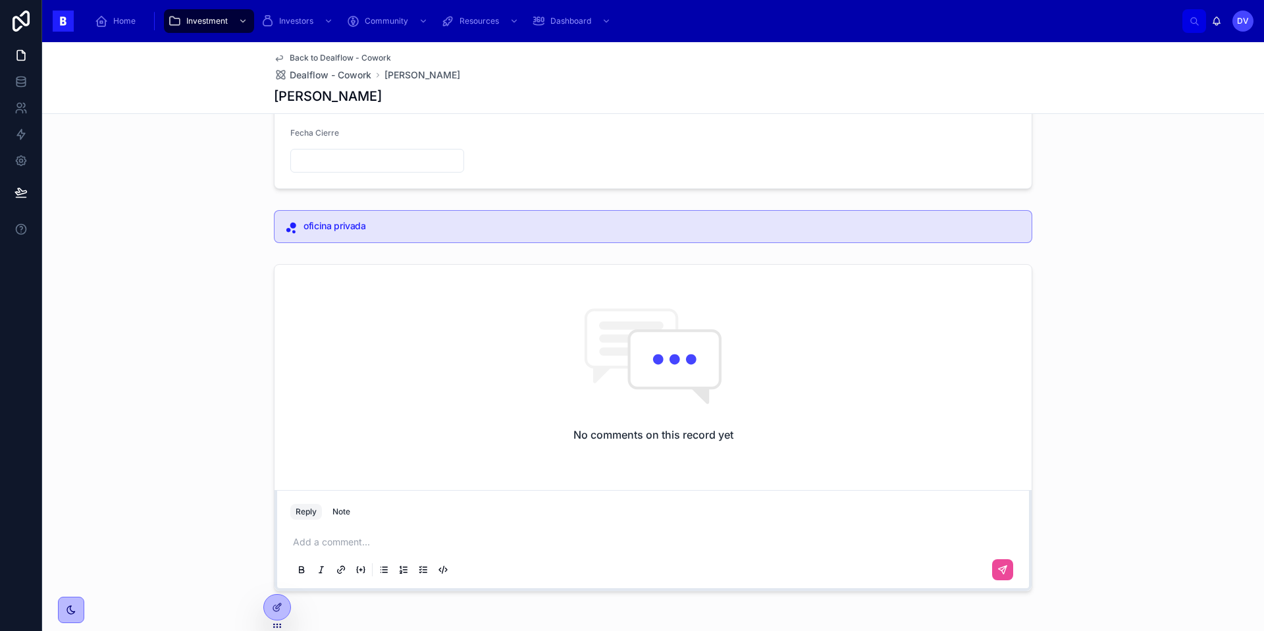
scroll to position [247, 0]
click at [307, 512] on p at bounding box center [656, 541] width 726 height 13
click at [947, 512] on button at bounding box center [1002, 569] width 21 height 21
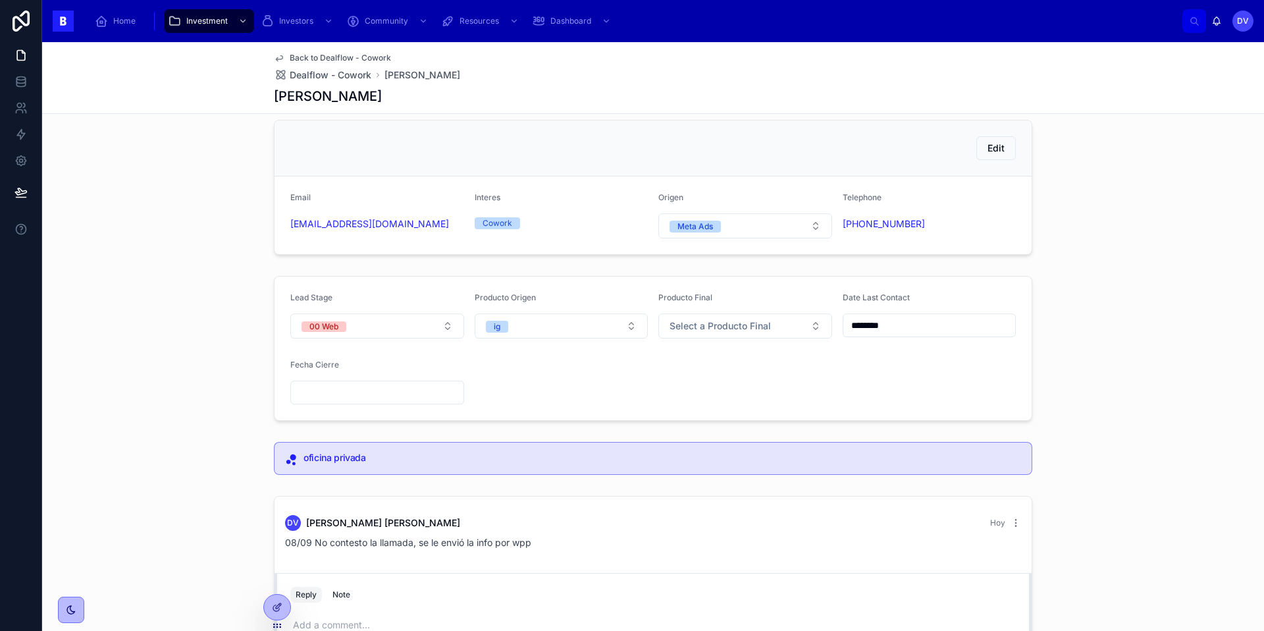
scroll to position [3, 0]
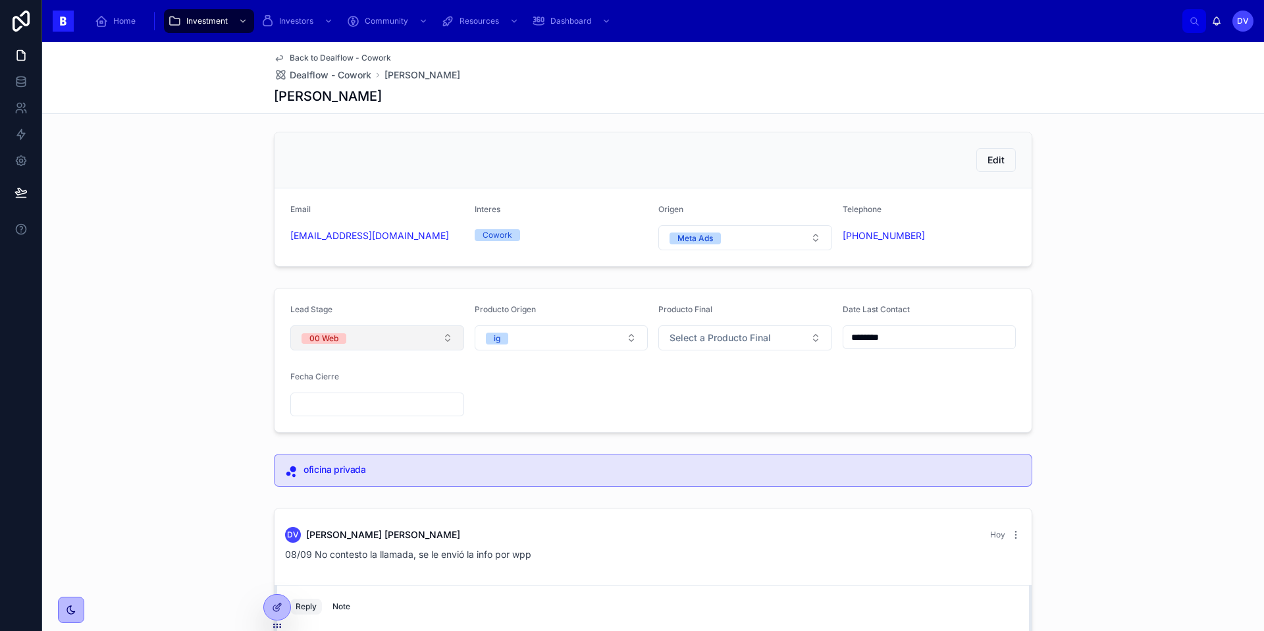
click at [450, 336] on button "00 Web" at bounding box center [377, 337] width 174 height 25
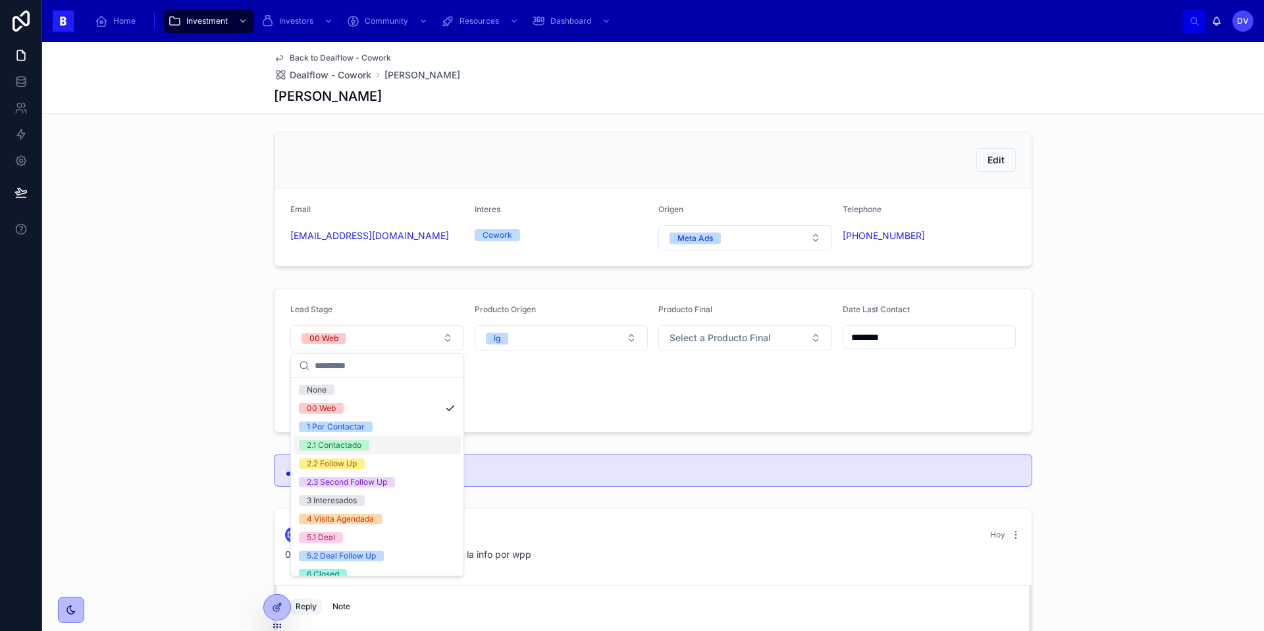
click at [392, 446] on div "2.1 Contactado" at bounding box center [377, 445] width 167 height 18
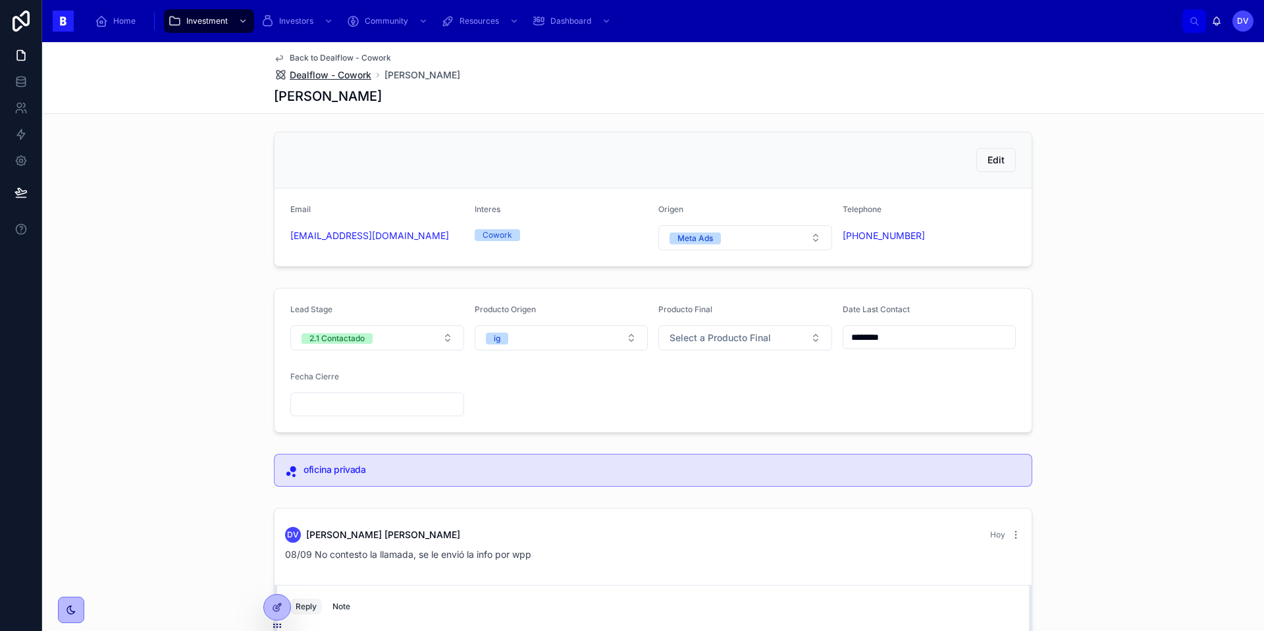
click at [342, 74] on span "Dealflow - Cowork" at bounding box center [331, 74] width 82 height 13
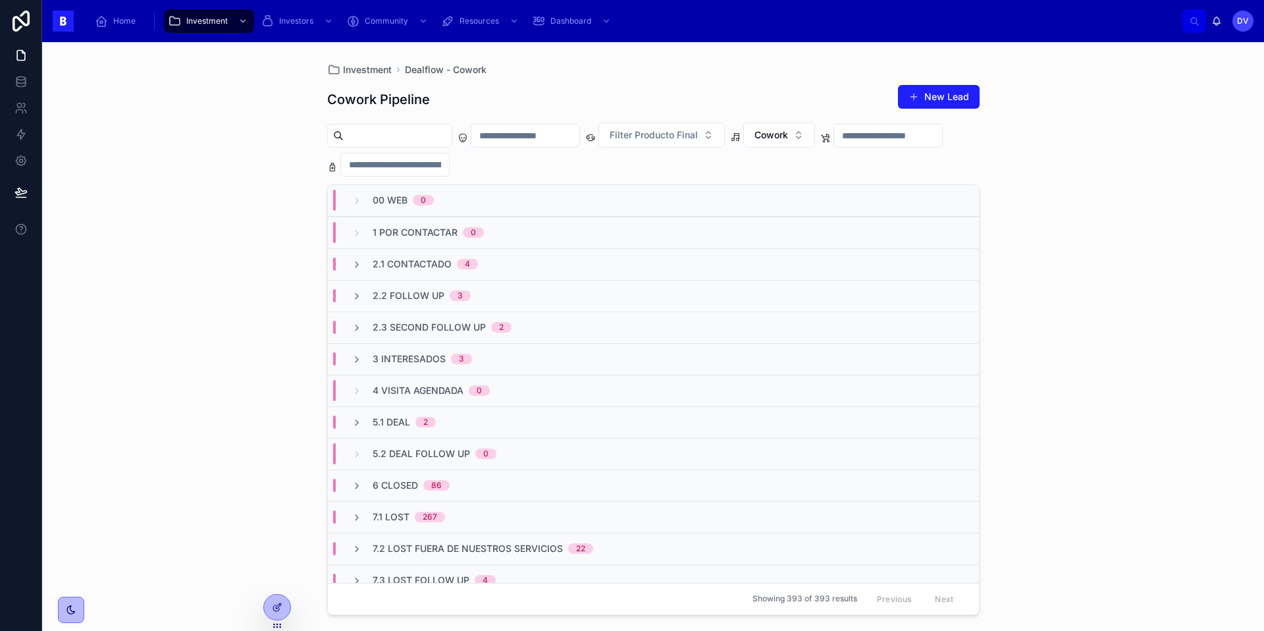
click at [495, 257] on div "2.1 Contactado 4" at bounding box center [653, 264] width 651 height 32
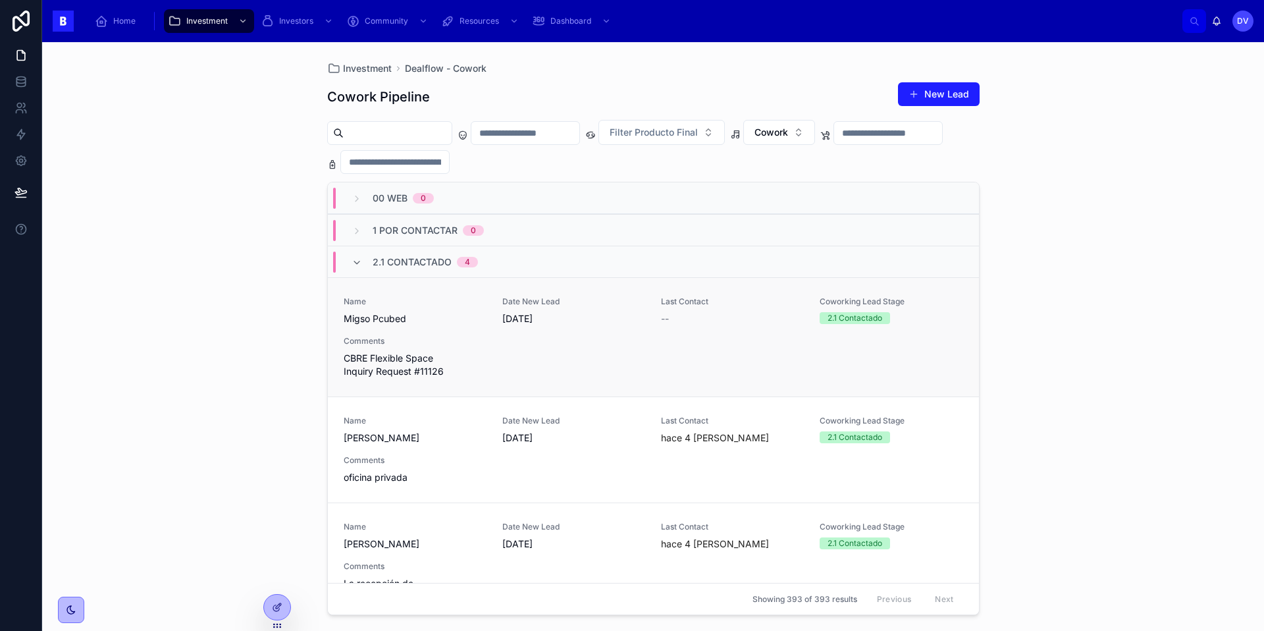
click at [459, 342] on span "Comments" at bounding box center [415, 341] width 143 height 11
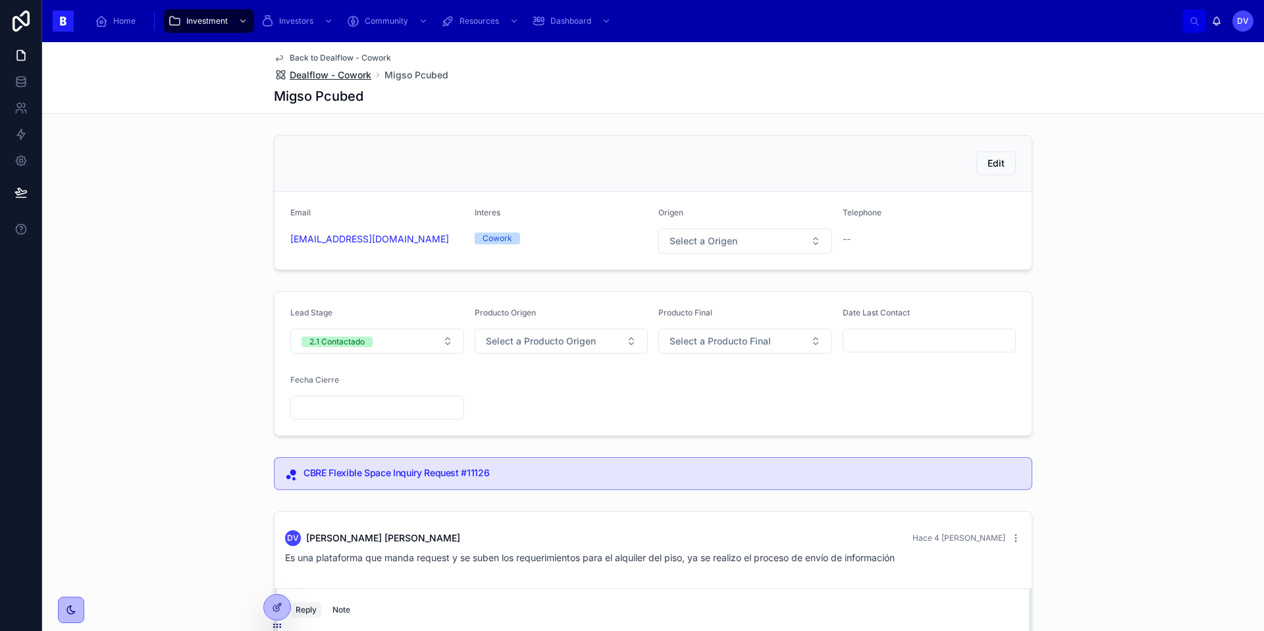
click at [350, 72] on span "Dealflow - Cowork" at bounding box center [331, 74] width 82 height 13
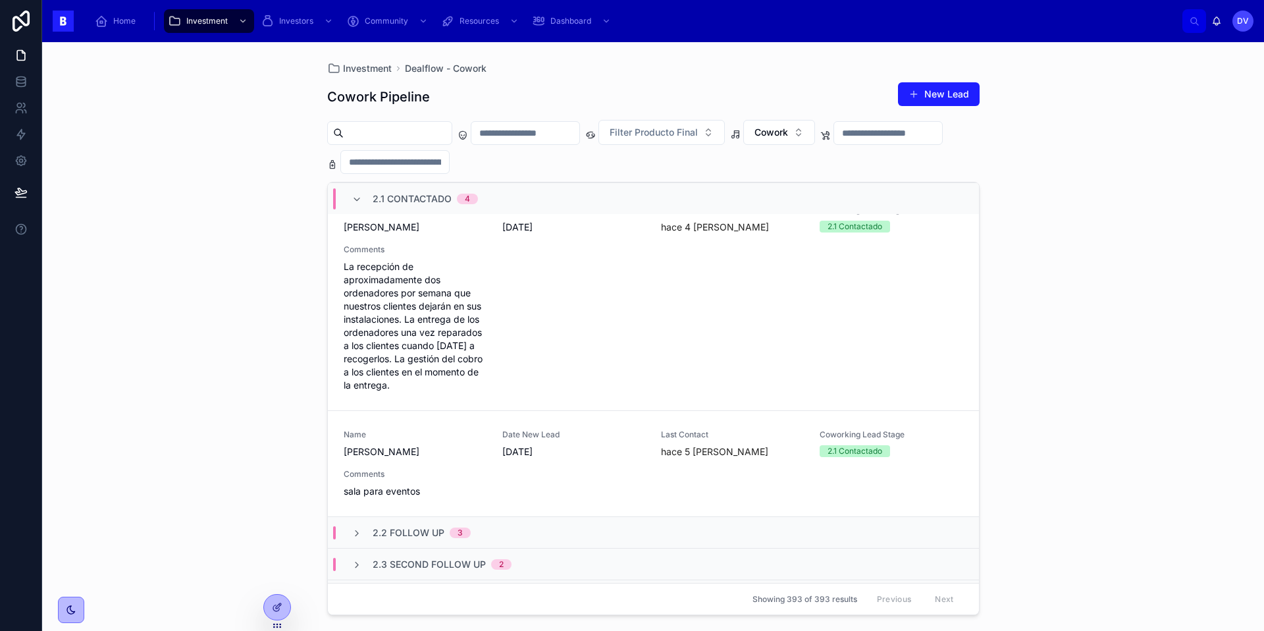
scroll to position [314, 0]
click at [460, 465] on div "Name [PERSON_NAME] Date New Lead [DATE] Last Contact hace 5 [PERSON_NAME] Cowor…" at bounding box center [654, 466] width 620 height 68
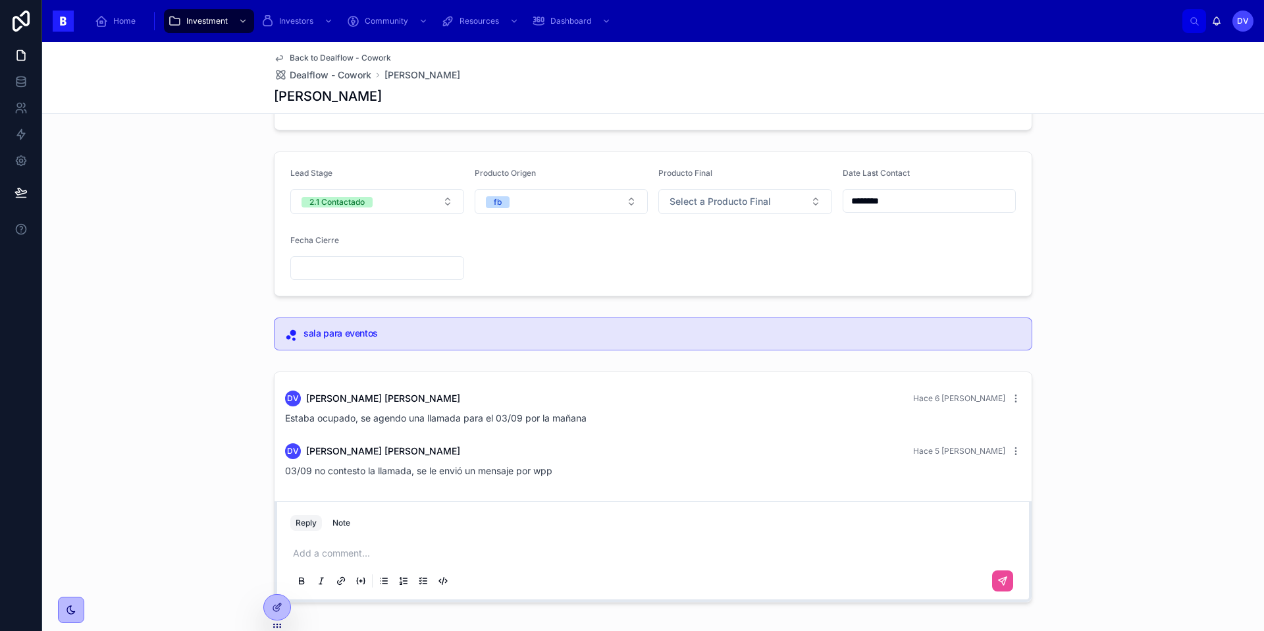
scroll to position [201, 0]
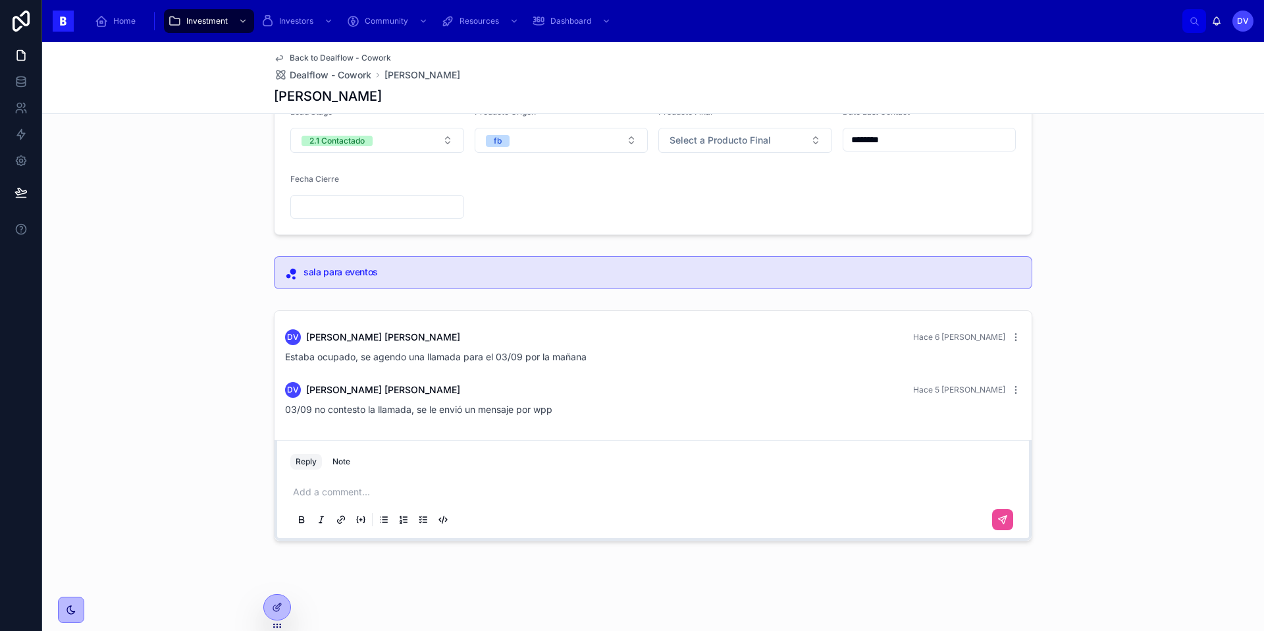
click at [311, 492] on p at bounding box center [656, 491] width 726 height 13
click at [947, 512] on icon at bounding box center [1002, 519] width 11 height 11
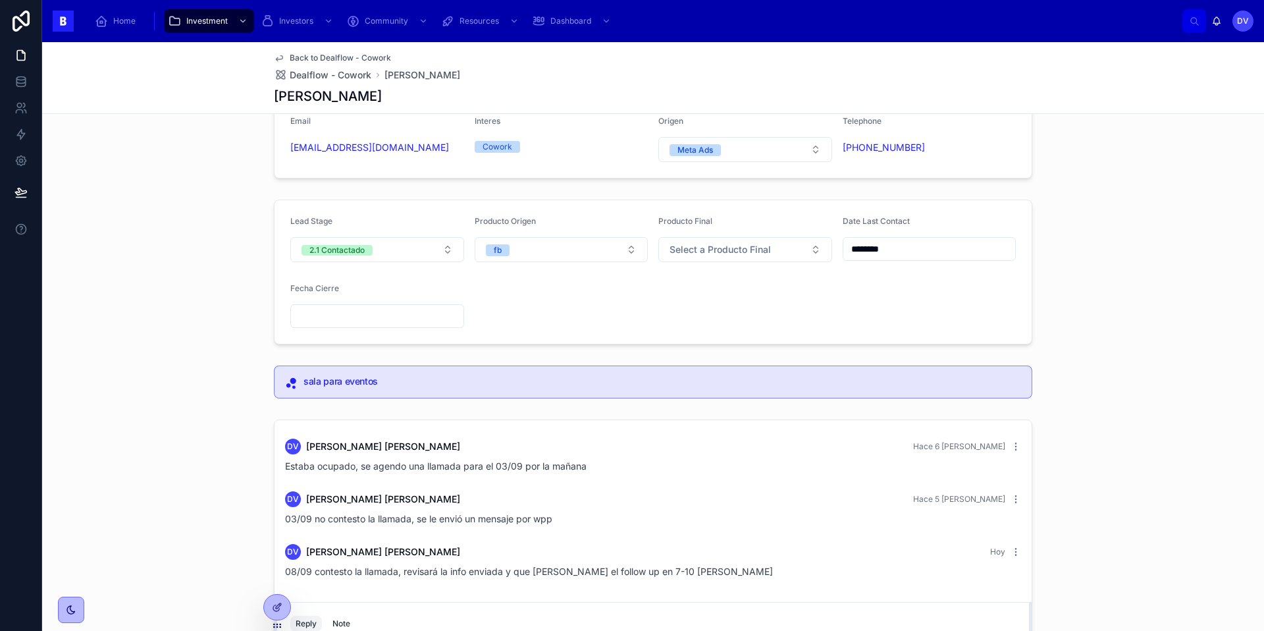
scroll to position [86, 0]
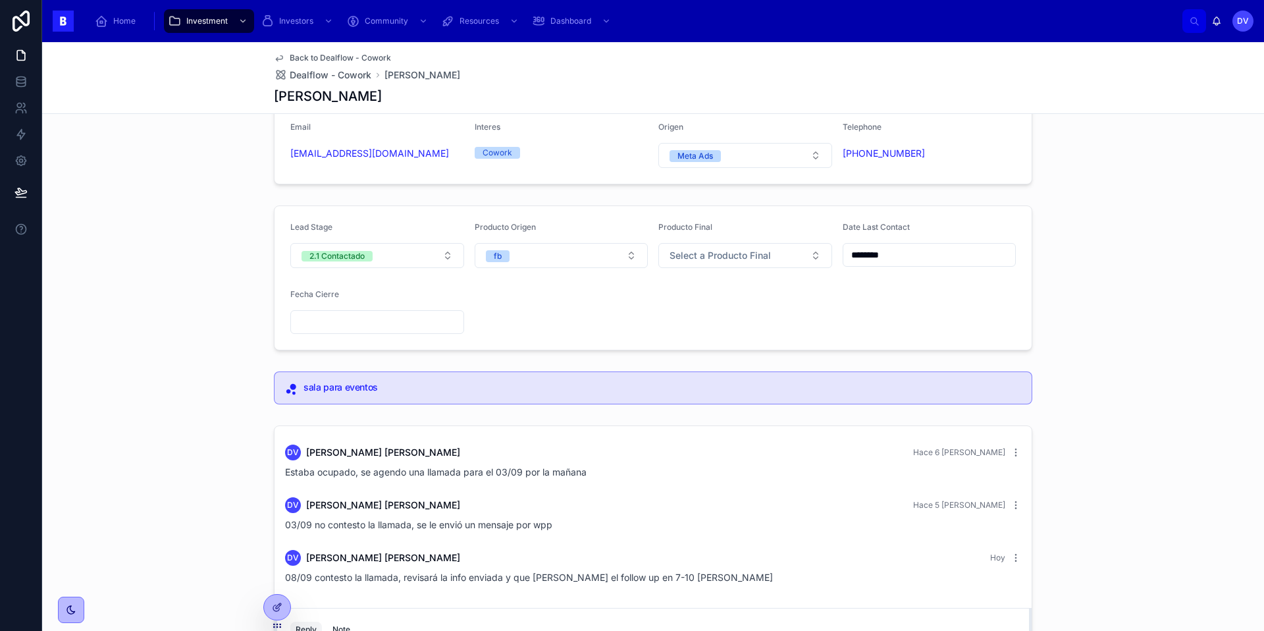
click at [917, 250] on input "********" at bounding box center [929, 255] width 172 height 18
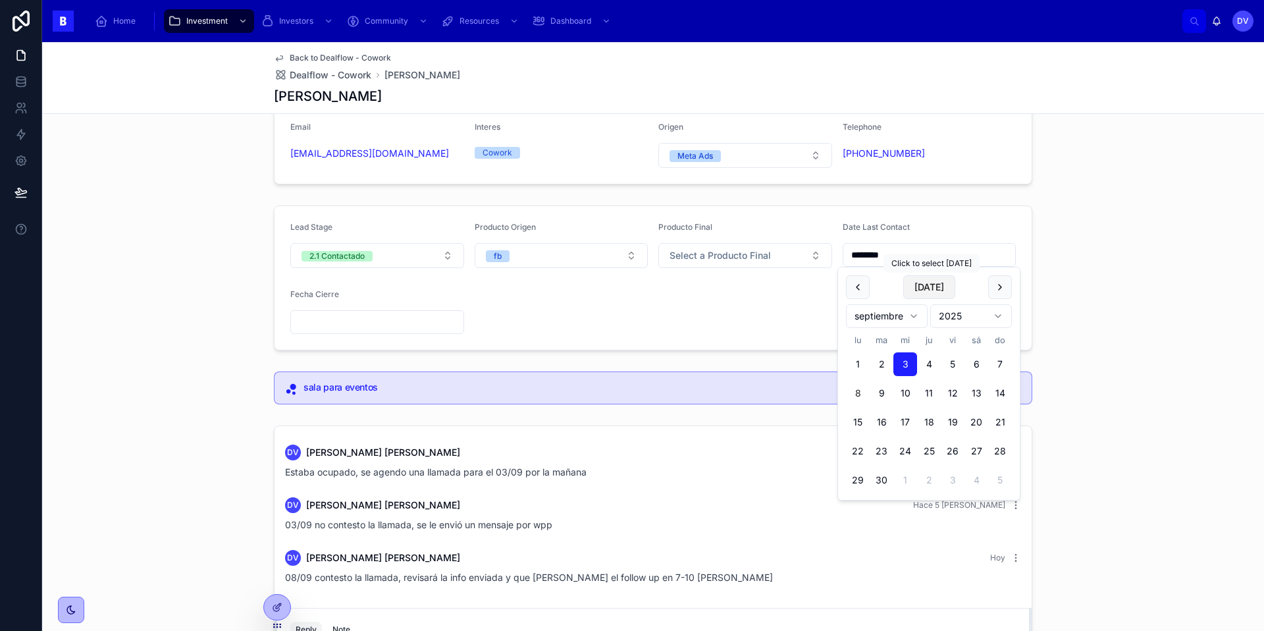
click at [919, 285] on button "[DATE]" at bounding box center [929, 287] width 52 height 24
type input "********"
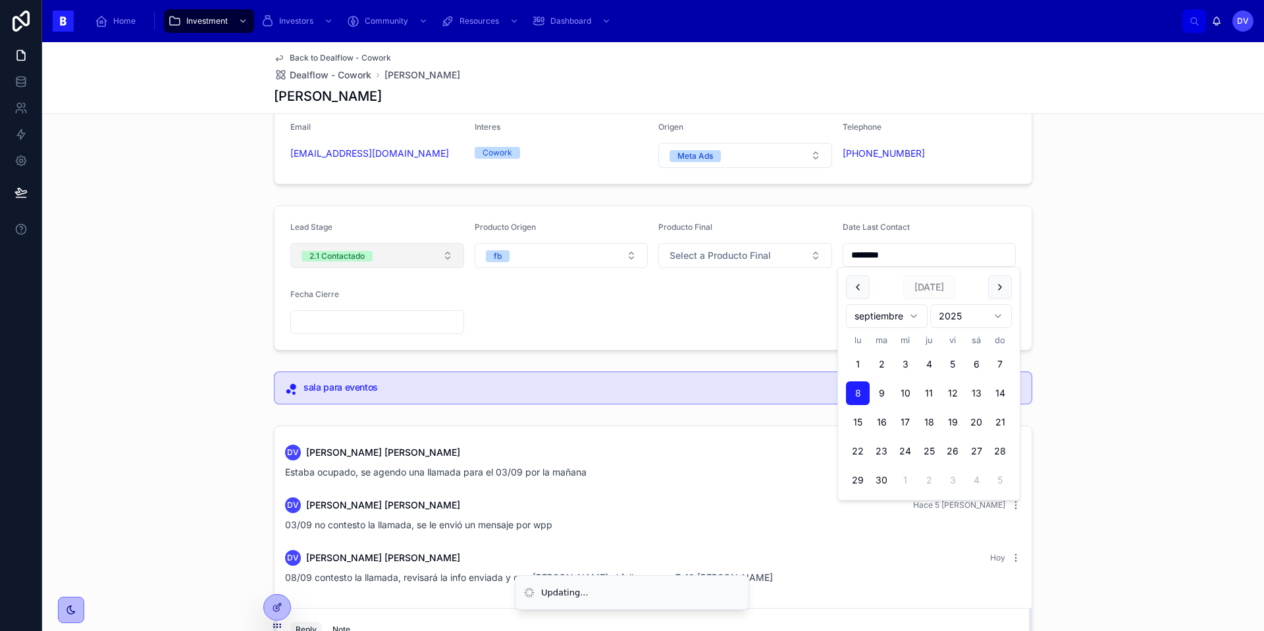
click at [439, 253] on button "2.1 Contactado" at bounding box center [377, 255] width 174 height 25
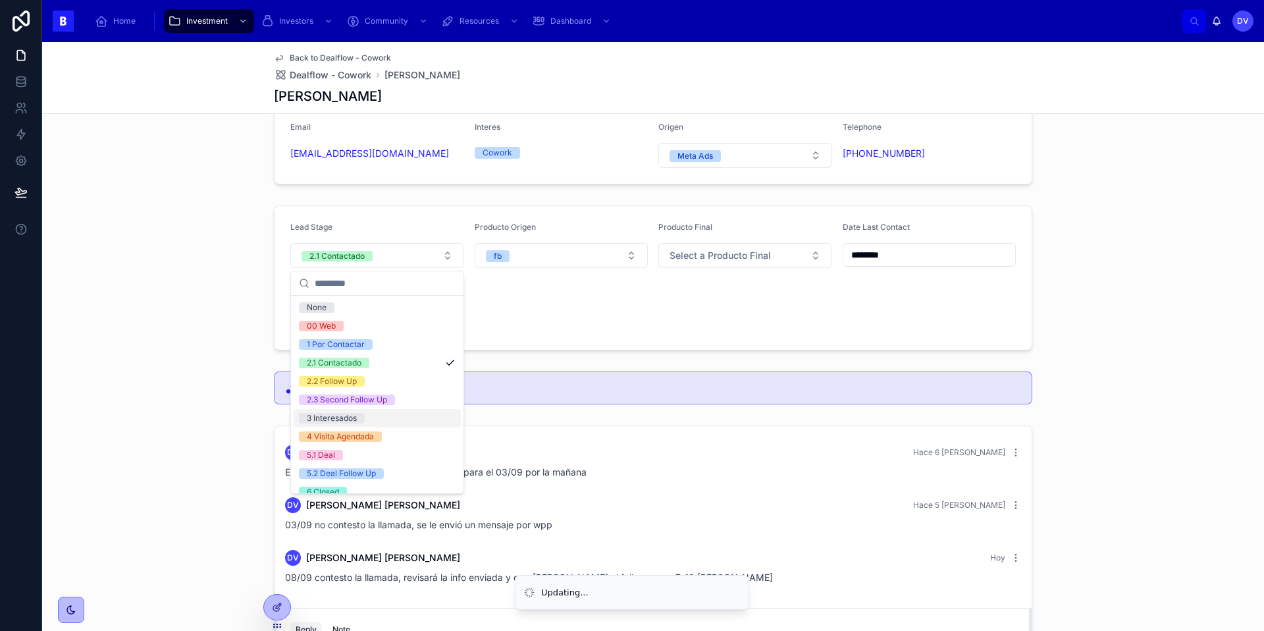
click at [384, 419] on div "3 Interesados" at bounding box center [377, 418] width 167 height 18
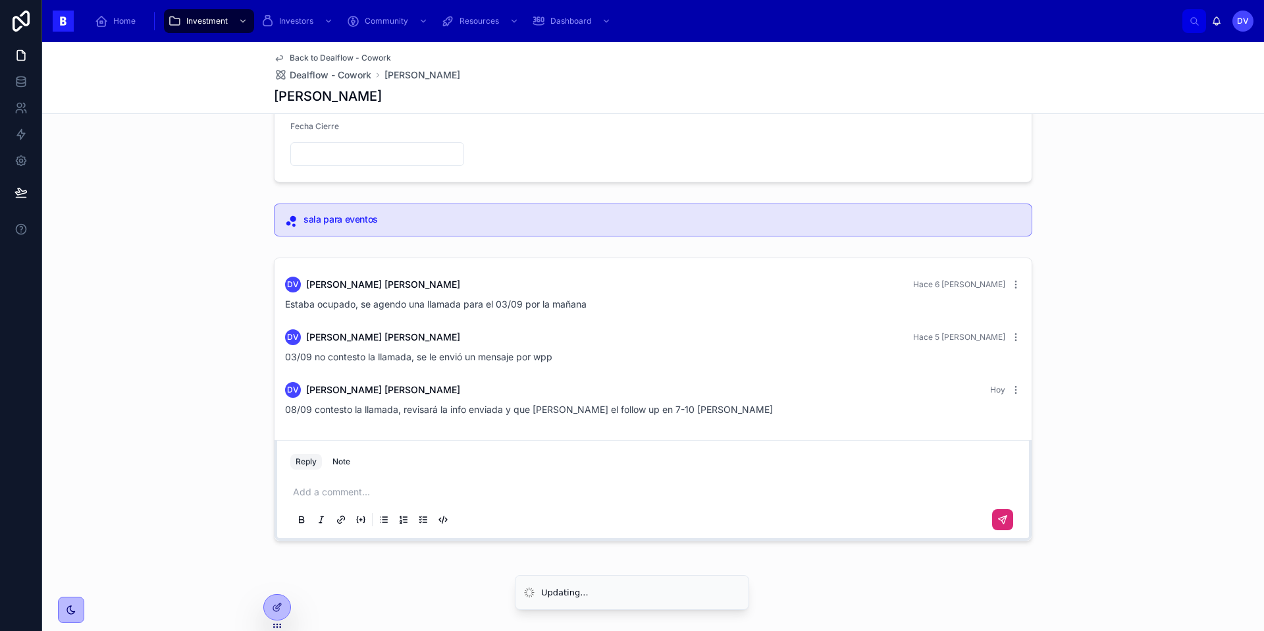
scroll to position [253, 0]
